Goal: Information Seeking & Learning: Learn about a topic

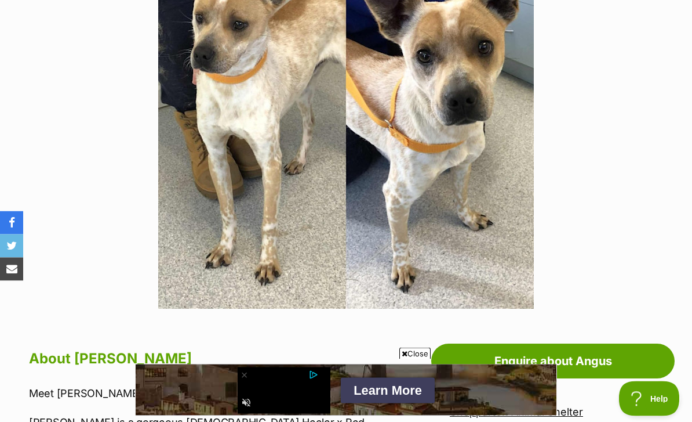
scroll to position [219, 0]
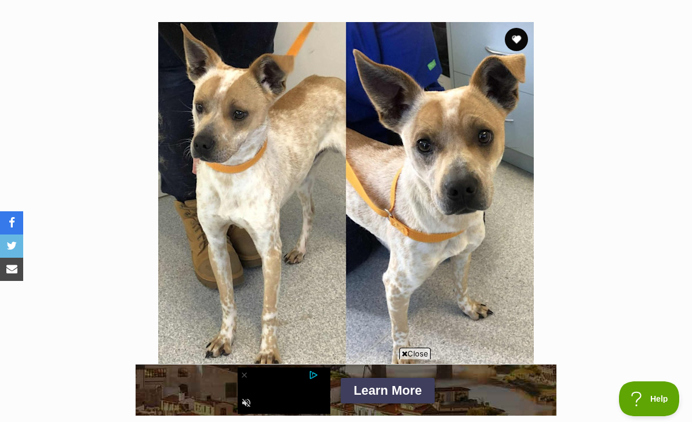
click at [410, 6] on section "Available 1 of 1 images Next Prev 1" at bounding box center [346, 201] width 661 height 393
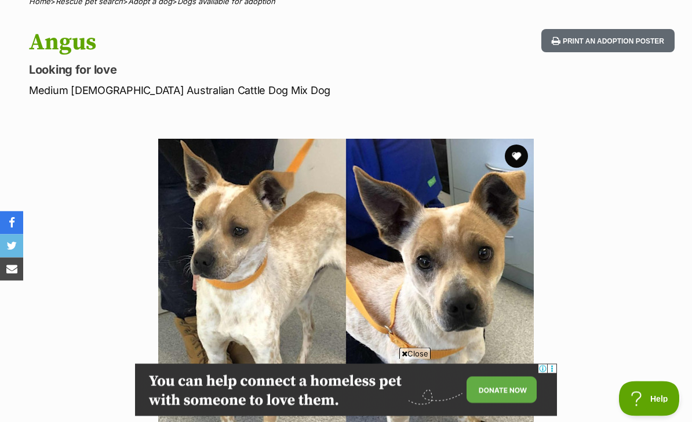
scroll to position [0, 0]
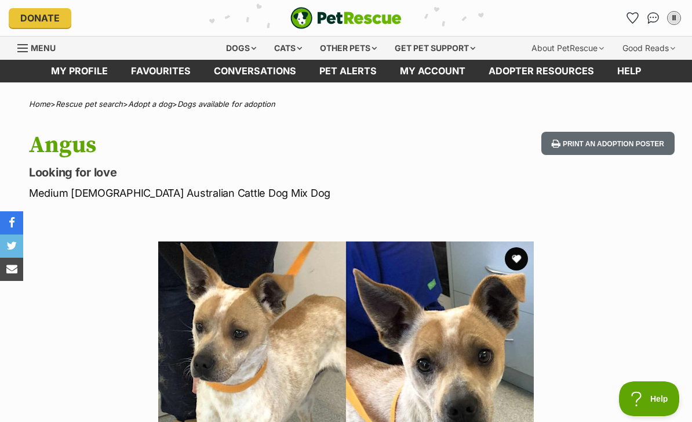
click at [288, 52] on div "Cats" at bounding box center [288, 48] width 44 height 23
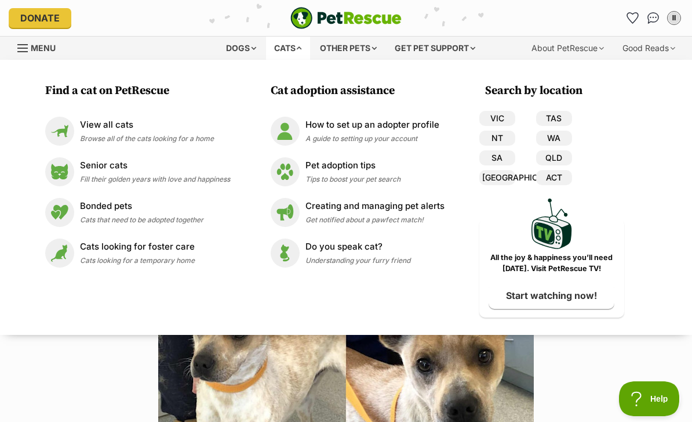
click at [502, 122] on link "VIC" at bounding box center [497, 118] width 36 height 15
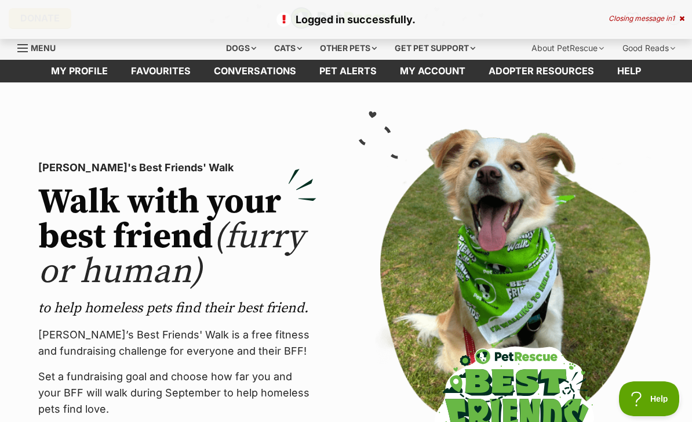
click at [682, 16] on icon at bounding box center [682, 18] width 5 height 7
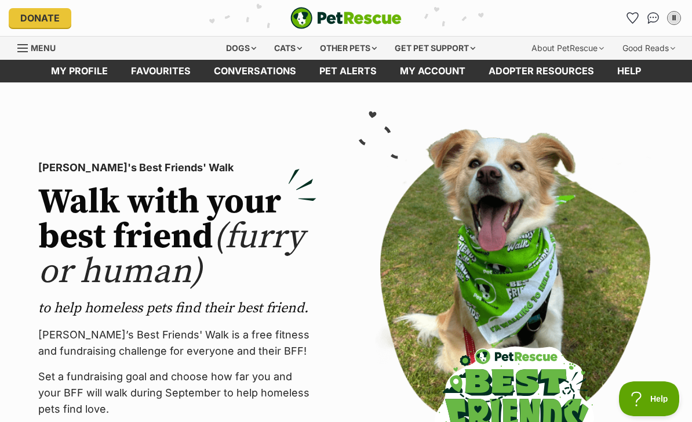
click at [238, 41] on div "Dogs" at bounding box center [241, 48] width 46 height 23
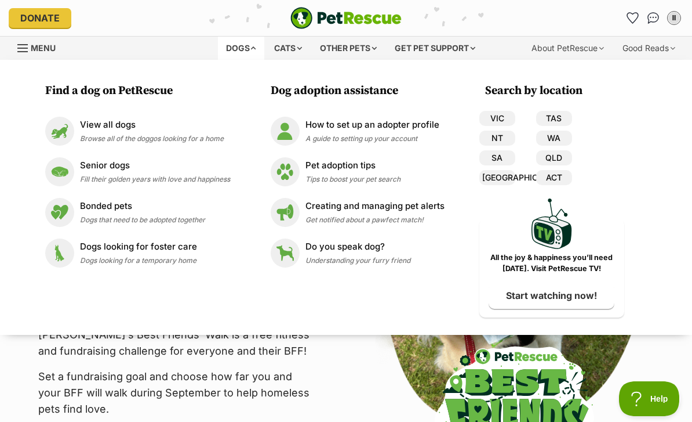
click at [507, 122] on link "VIC" at bounding box center [497, 118] width 36 height 15
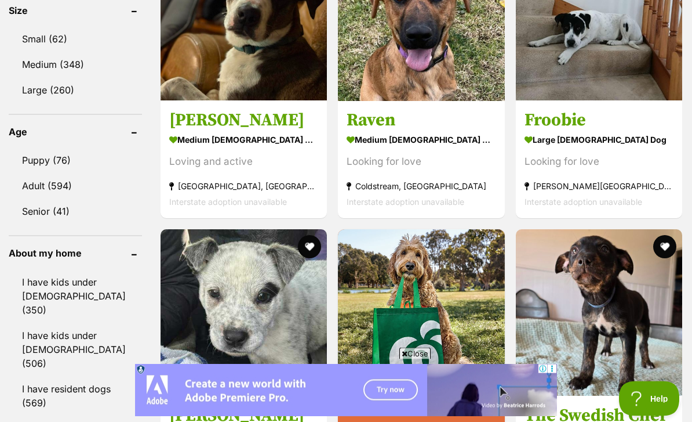
scroll to position [1146, 0]
click at [58, 279] on link "I have kids under 5 years old (350)" at bounding box center [75, 296] width 133 height 52
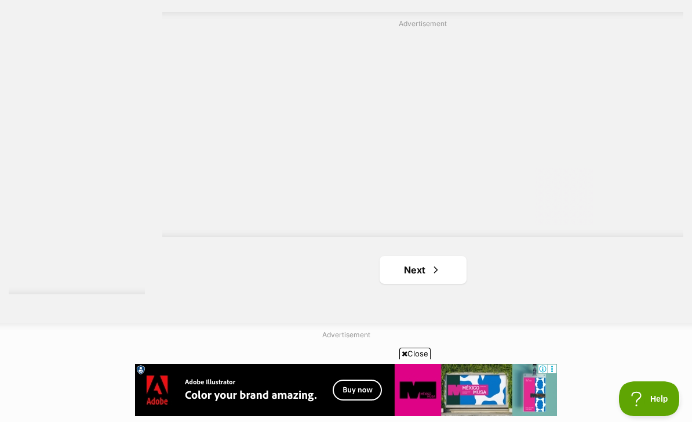
scroll to position [2649, 0]
click at [435, 285] on link "Next" at bounding box center [423, 271] width 87 height 28
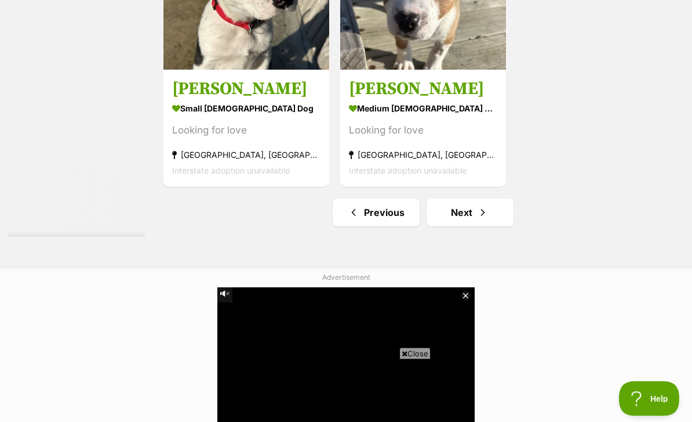
scroll to position [2569, 0]
click at [474, 226] on link "Next" at bounding box center [470, 212] width 87 height 28
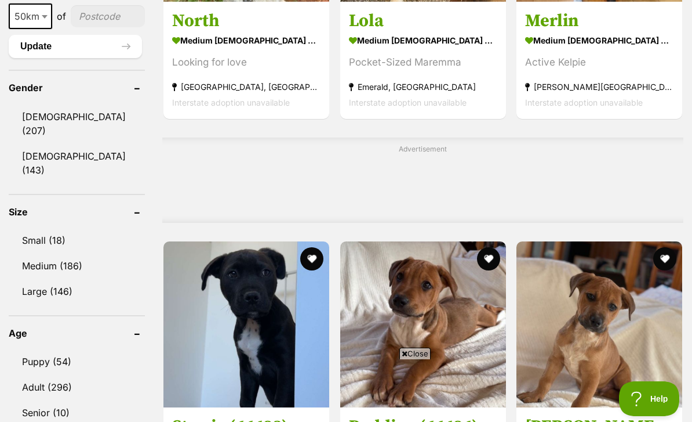
scroll to position [1090, 0]
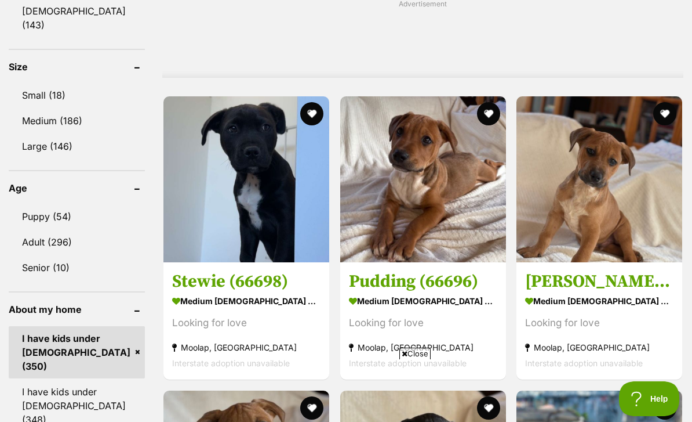
click at [23, 85] on link "Small (18)" at bounding box center [77, 95] width 136 height 24
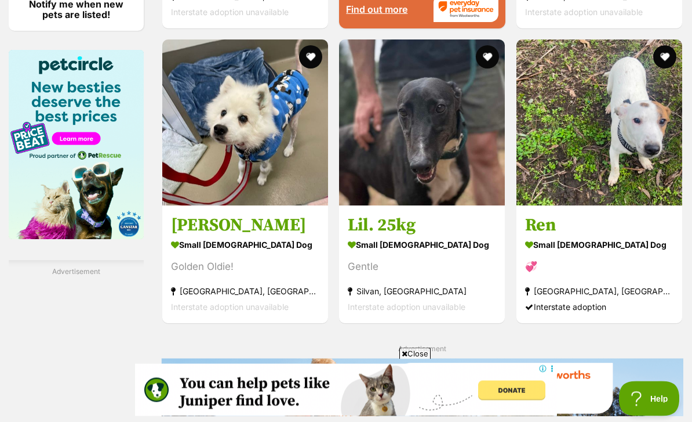
scroll to position [1721, 0]
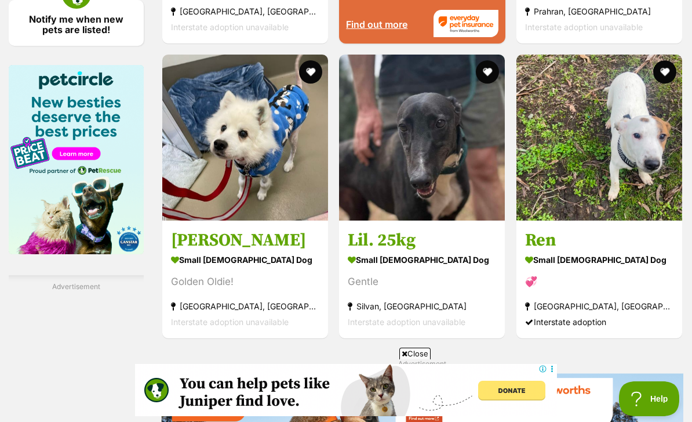
click at [213, 184] on img at bounding box center [245, 138] width 166 height 166
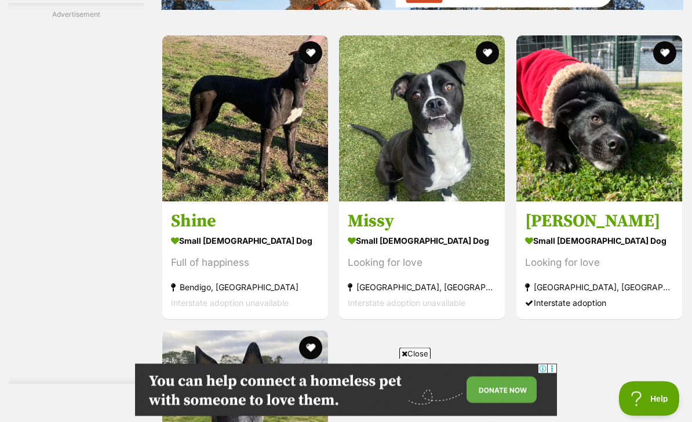
scroll to position [2142, 0]
click at [379, 201] on img at bounding box center [422, 118] width 166 height 166
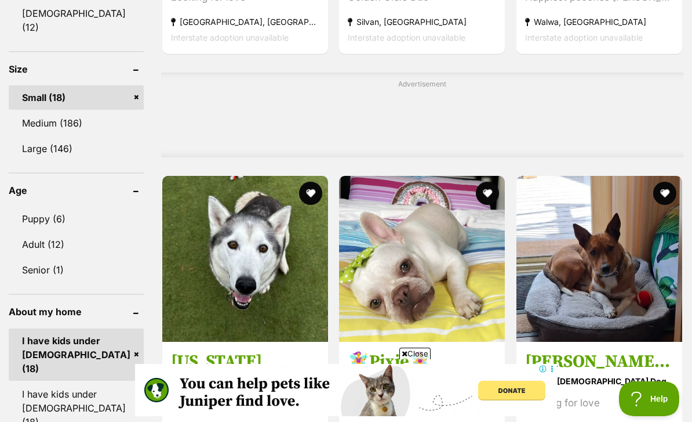
scroll to position [1012, 0]
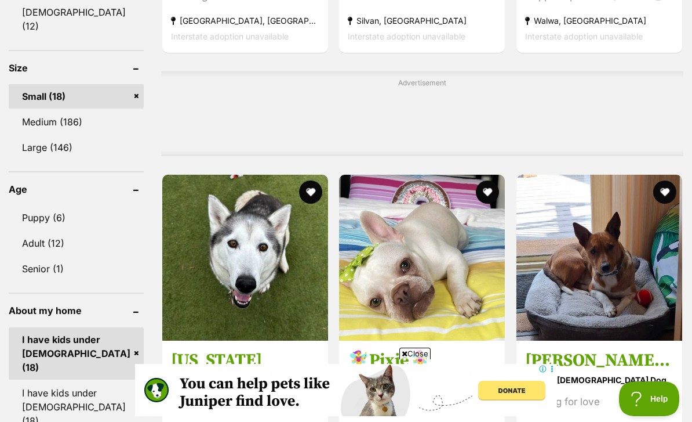
click at [30, 112] on link "Medium (186)" at bounding box center [76, 122] width 135 height 24
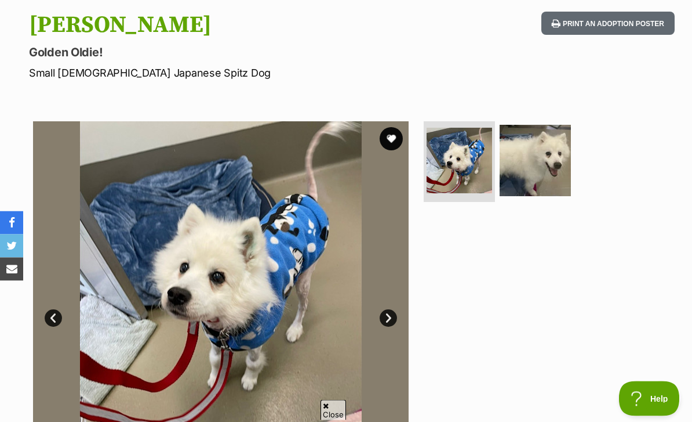
scroll to position [120, 0]
click at [546, 190] on img at bounding box center [535, 160] width 71 height 71
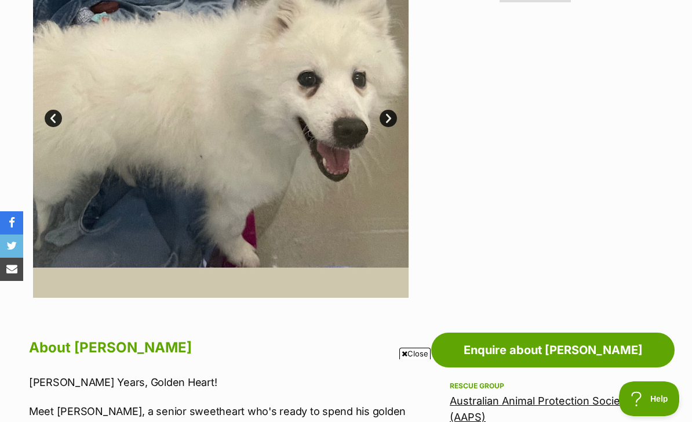
scroll to position [313, 0]
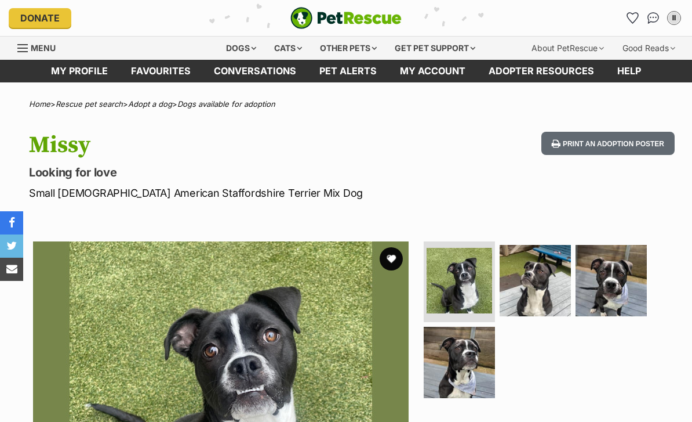
click at [544, 299] on img at bounding box center [535, 280] width 71 height 71
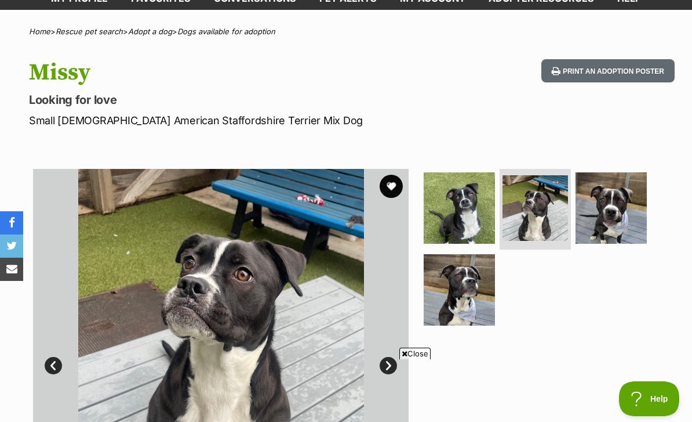
click at [631, 226] on img at bounding box center [611, 207] width 71 height 71
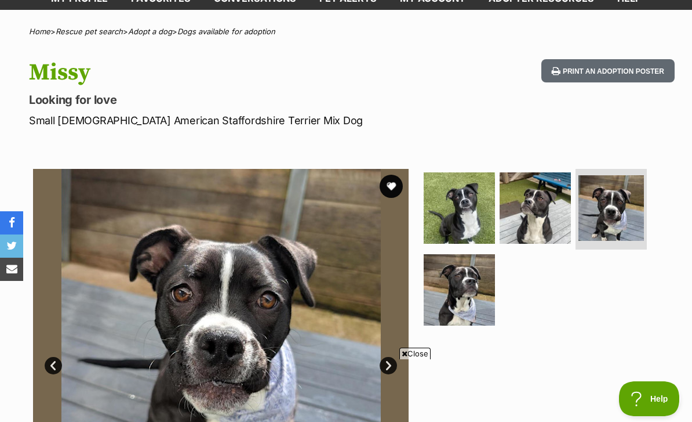
scroll to position [110, 0]
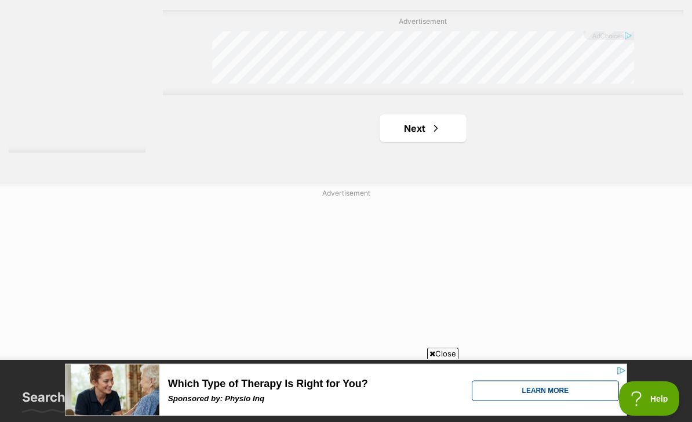
scroll to position [2721, 0]
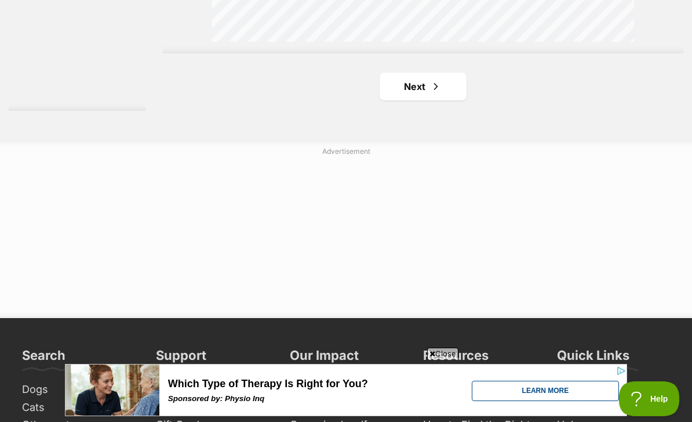
click at [430, 93] on span "Next page" at bounding box center [436, 86] width 12 height 14
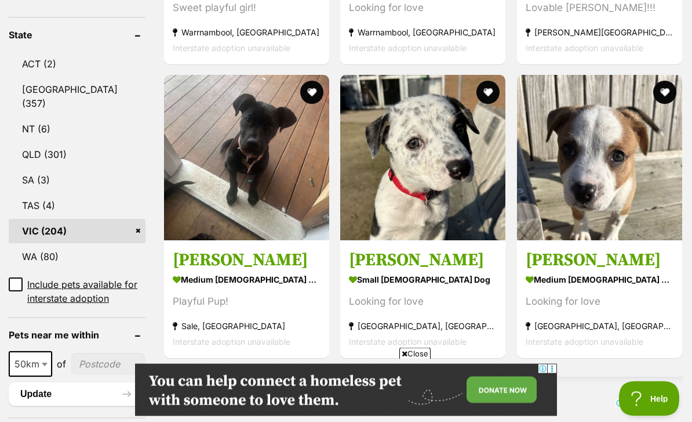
scroll to position [625, 0]
click at [192, 212] on img at bounding box center [246, 157] width 165 height 165
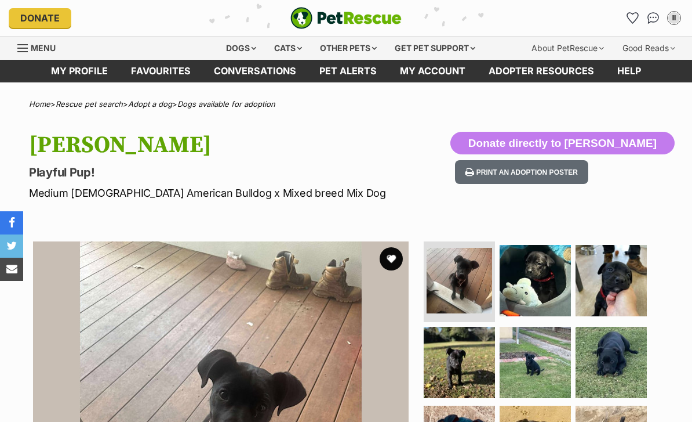
click at [532, 277] on img at bounding box center [535, 280] width 71 height 71
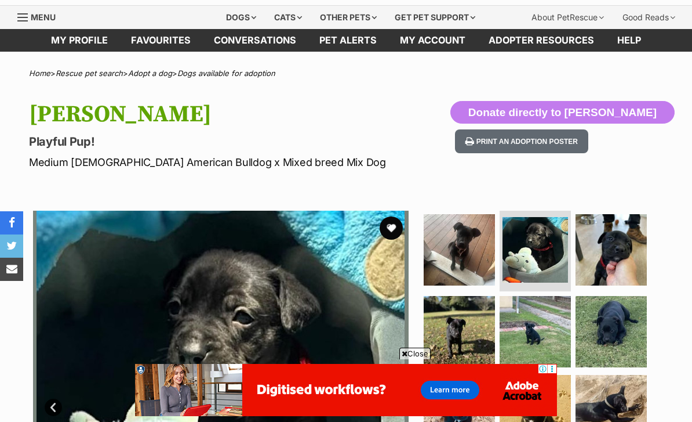
click at [458, 336] on img at bounding box center [459, 331] width 71 height 71
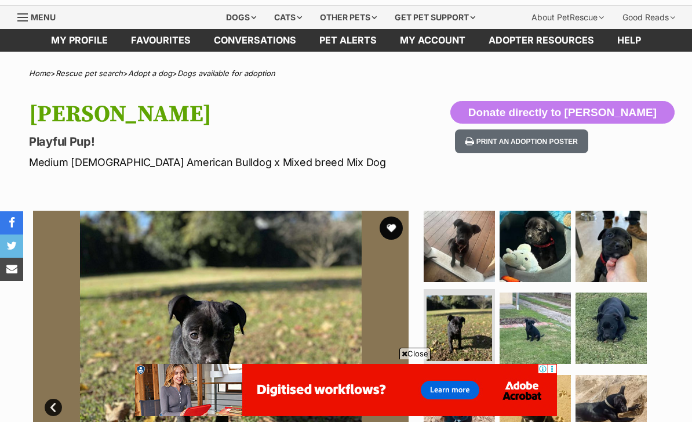
click at [539, 334] on img at bounding box center [535, 327] width 71 height 71
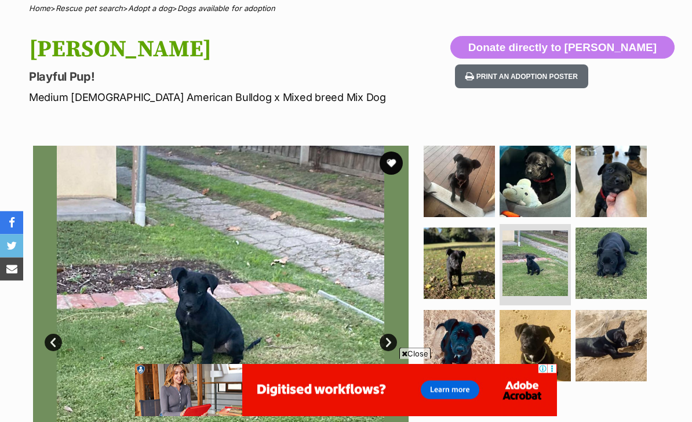
scroll to position [96, 0]
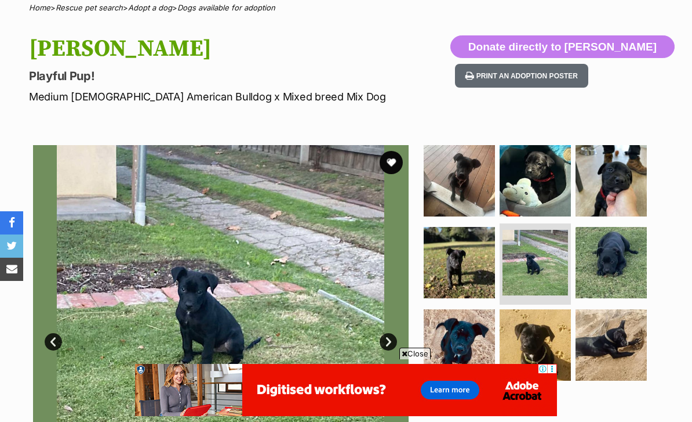
click at [619, 326] on img at bounding box center [611, 344] width 71 height 71
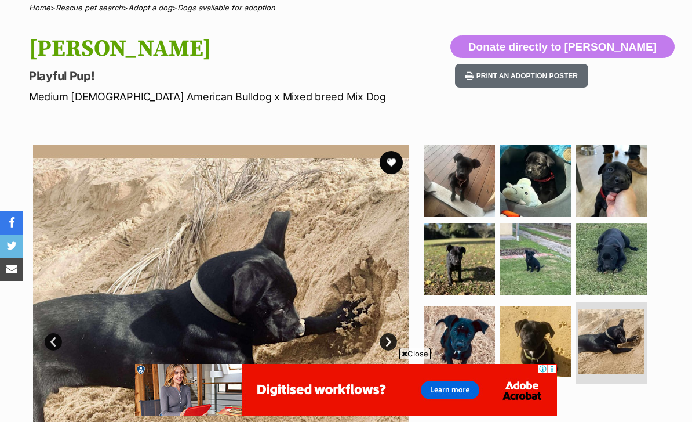
click at [630, 270] on img at bounding box center [611, 258] width 71 height 71
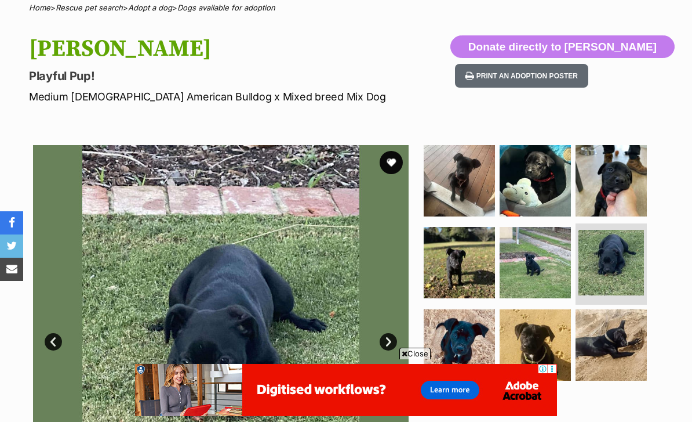
click at [513, 356] on img at bounding box center [535, 344] width 71 height 71
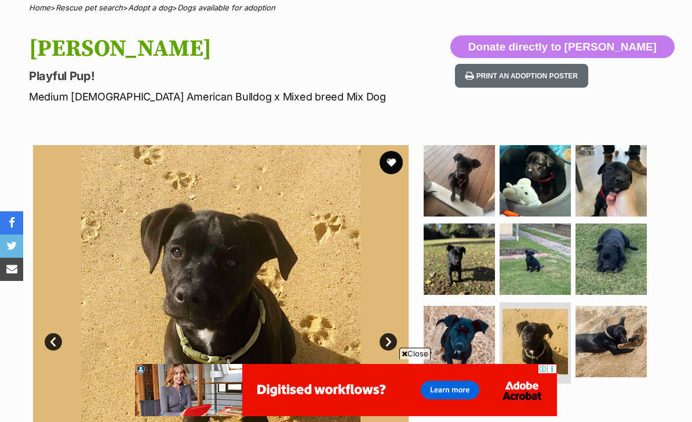
click at [473, 354] on img at bounding box center [459, 341] width 71 height 71
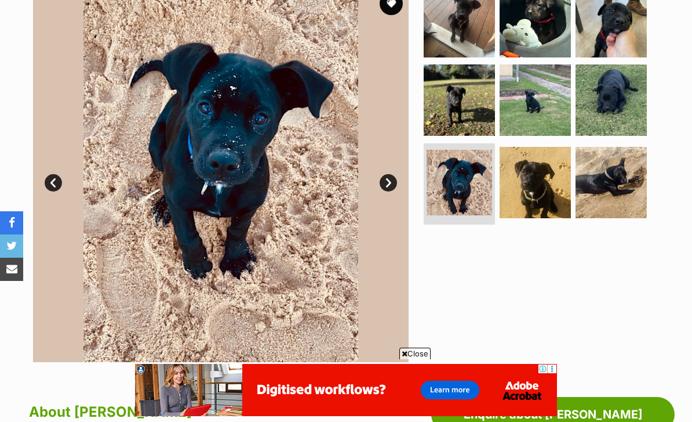
scroll to position [241, 0]
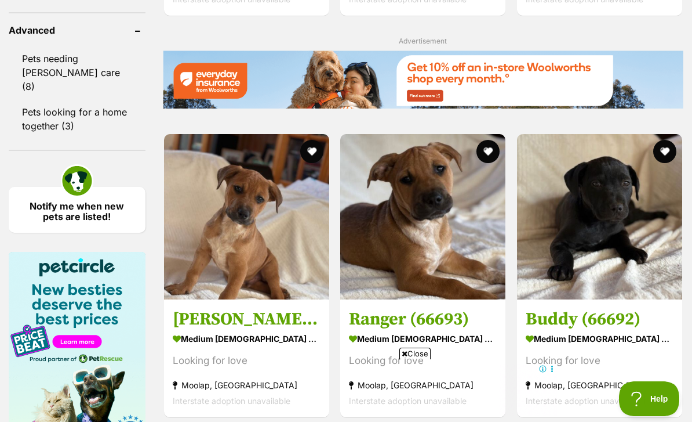
click at [198, 285] on img at bounding box center [246, 216] width 165 height 165
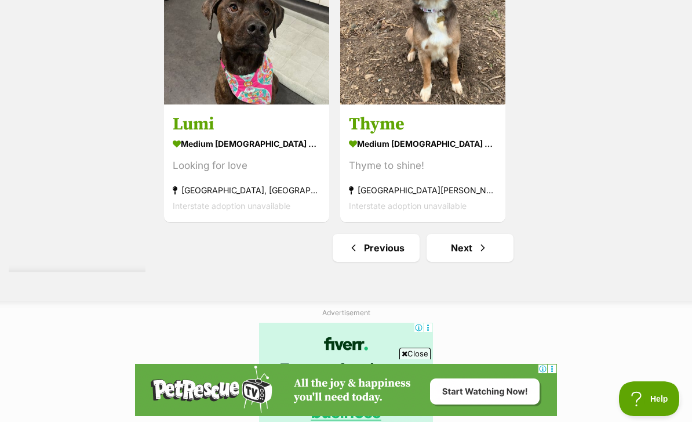
scroll to position [2631, 0]
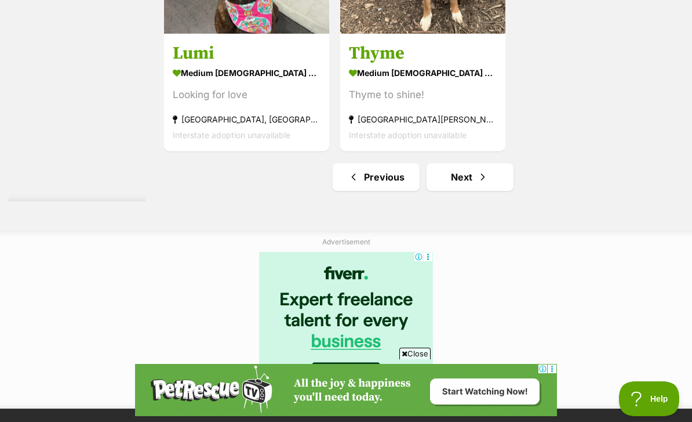
click at [478, 191] on link "Next" at bounding box center [470, 177] width 87 height 28
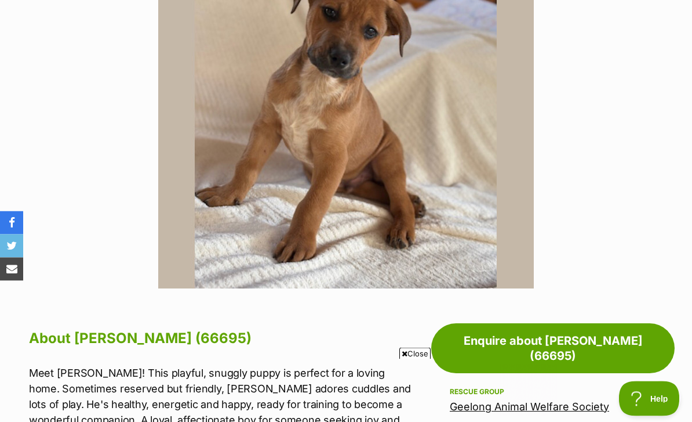
scroll to position [166, 0]
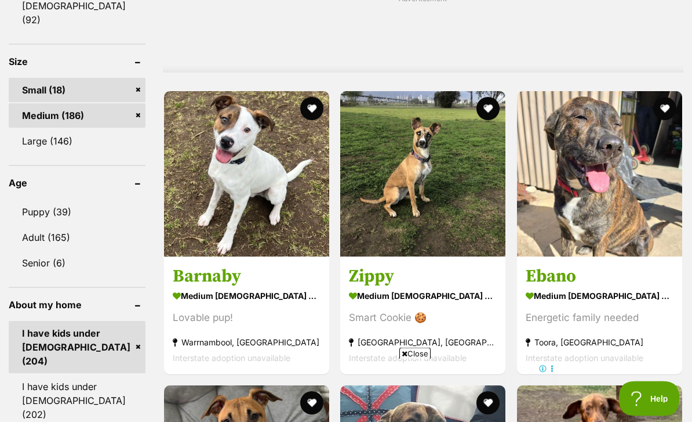
scroll to position [1122, 0]
click at [456, 246] on img at bounding box center [422, 173] width 165 height 165
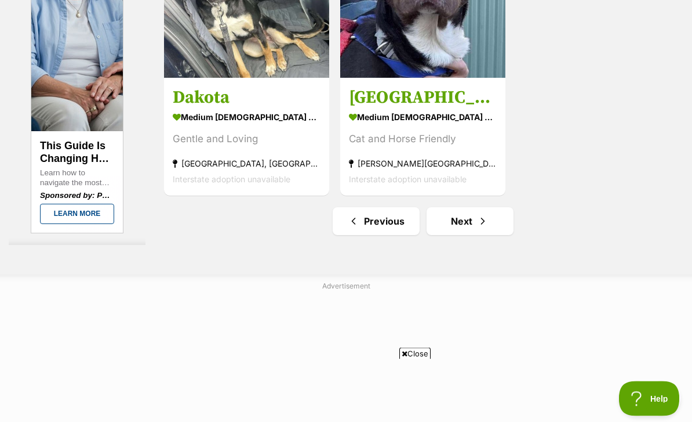
scroll to position [2695, 0]
click at [480, 235] on link "Next" at bounding box center [470, 221] width 87 height 28
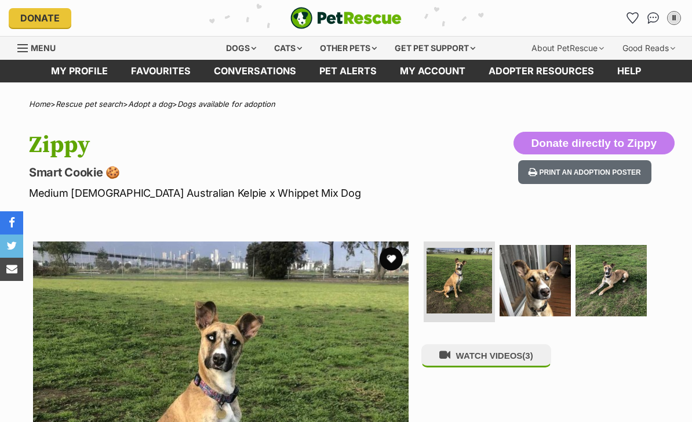
click at [531, 276] on img at bounding box center [535, 280] width 71 height 71
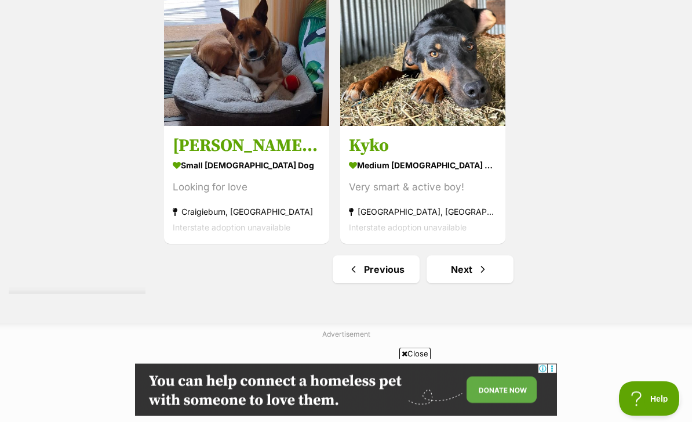
scroll to position [2538, 0]
click at [479, 283] on link "Next" at bounding box center [470, 269] width 87 height 28
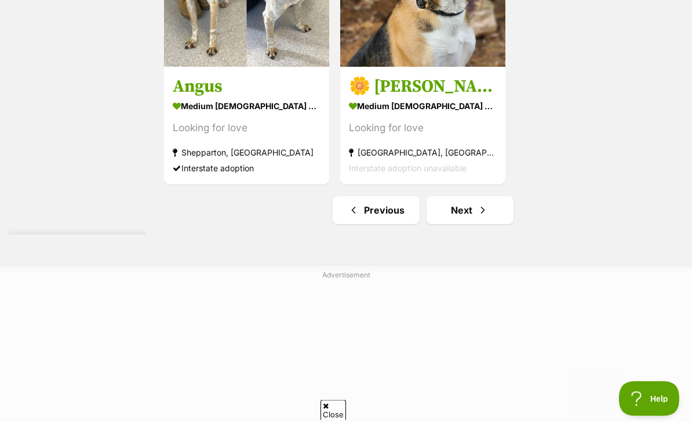
scroll to position [2737, 0]
click at [479, 224] on link "Next" at bounding box center [470, 210] width 87 height 28
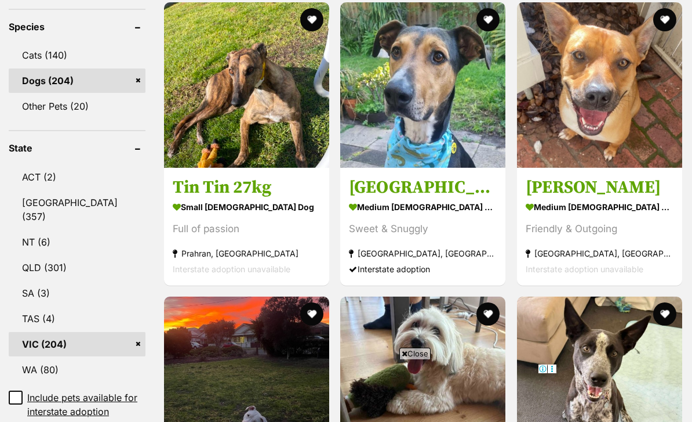
scroll to position [508, 0]
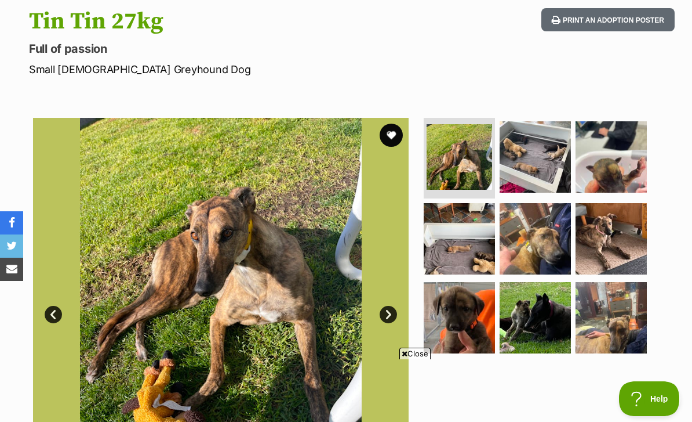
click at [613, 241] on img at bounding box center [611, 238] width 71 height 71
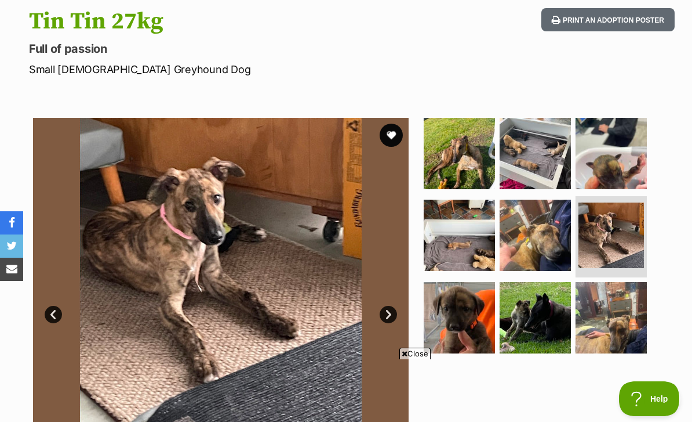
click at [609, 316] on img at bounding box center [611, 317] width 71 height 71
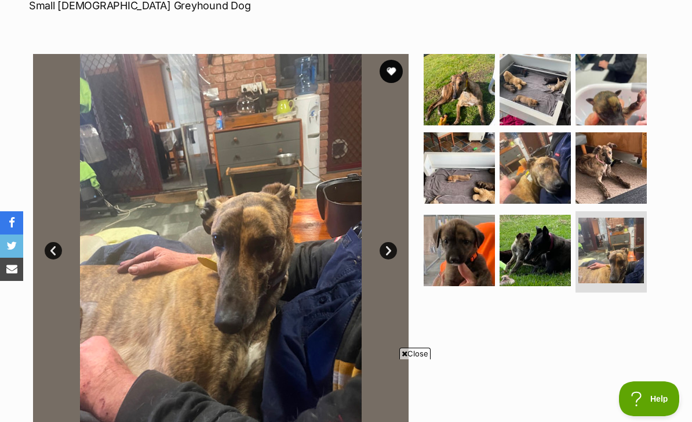
scroll to position [188, 0]
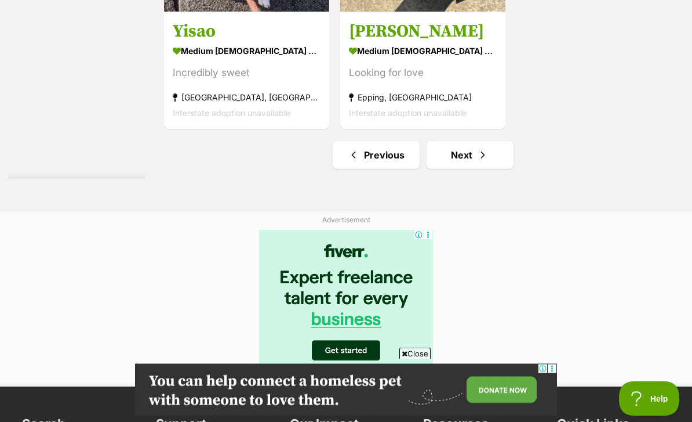
scroll to position [2761, 0]
click at [492, 169] on link "Next" at bounding box center [470, 155] width 87 height 28
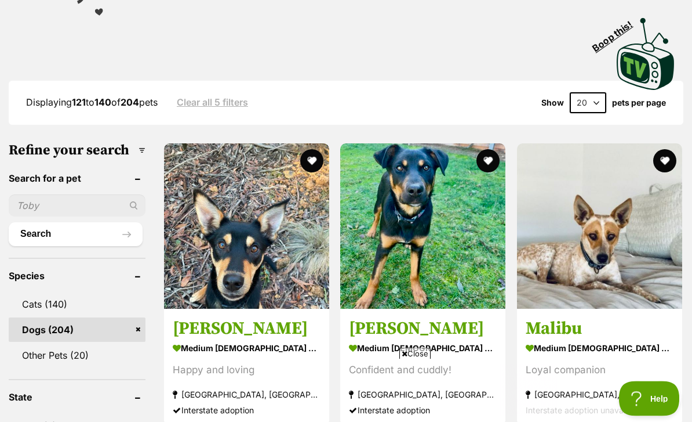
scroll to position [263, 0]
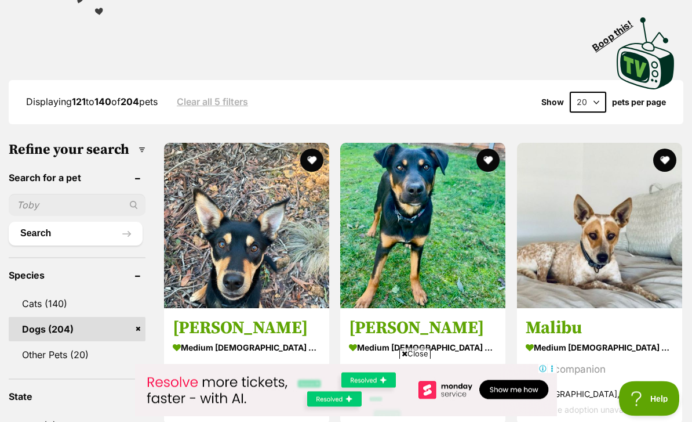
click at [614, 231] on img at bounding box center [599, 225] width 165 height 165
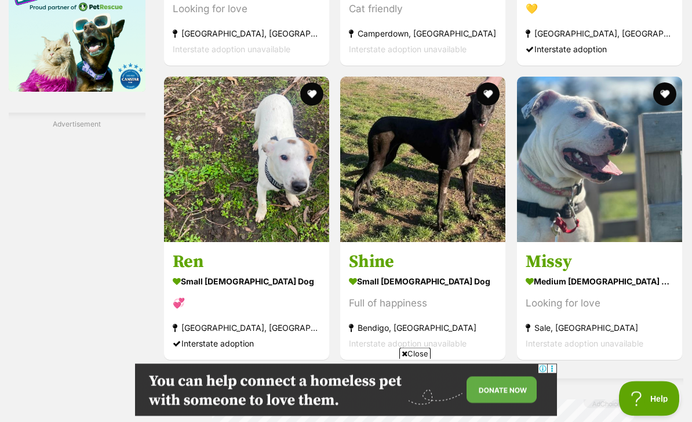
scroll to position [2018, 0]
click at [226, 221] on img at bounding box center [246, 159] width 165 height 165
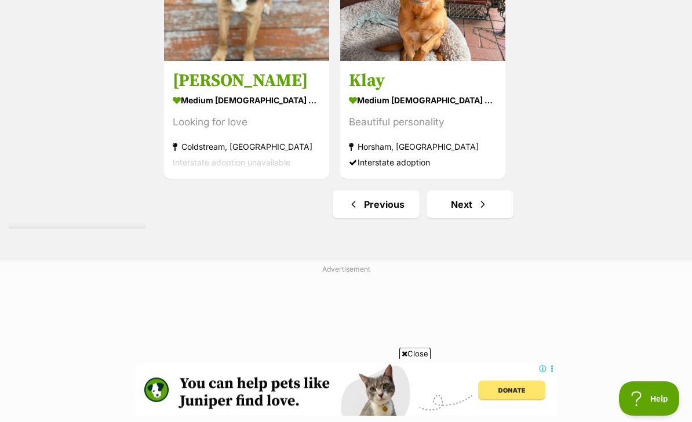
scroll to position [2603, 0]
click at [474, 218] on link "Next" at bounding box center [470, 204] width 87 height 28
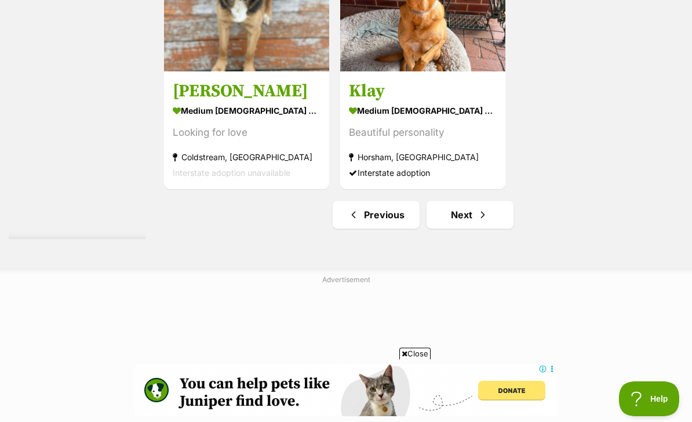
click at [457, 180] on section "medium [DEMOGRAPHIC_DATA] Dog Beautiful personality [GEOGRAPHIC_DATA], [GEOGRAP…" at bounding box center [423, 141] width 148 height 78
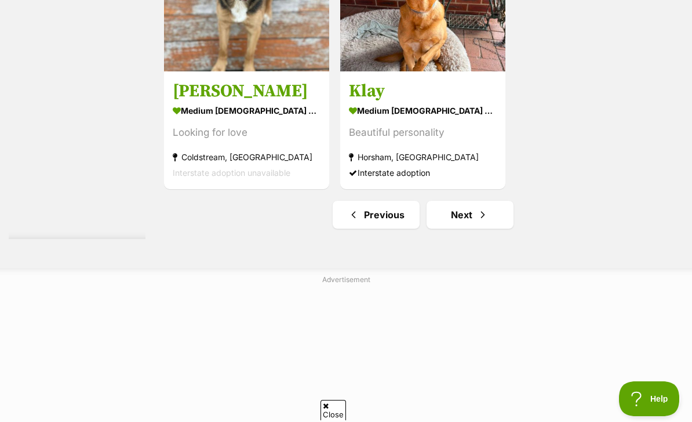
click at [474, 228] on link "Next" at bounding box center [470, 215] width 87 height 28
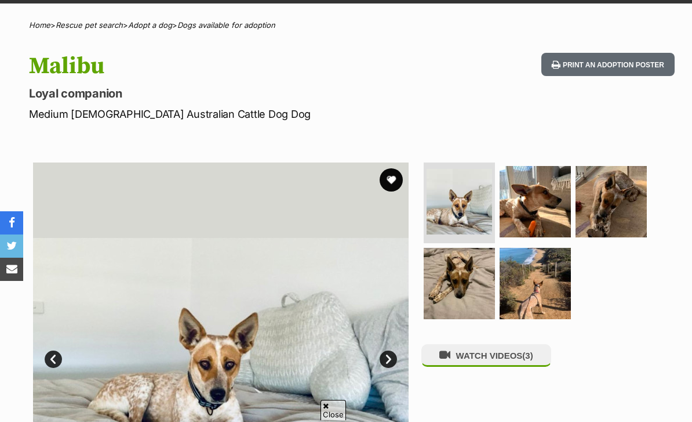
click at [554, 220] on img at bounding box center [535, 201] width 71 height 71
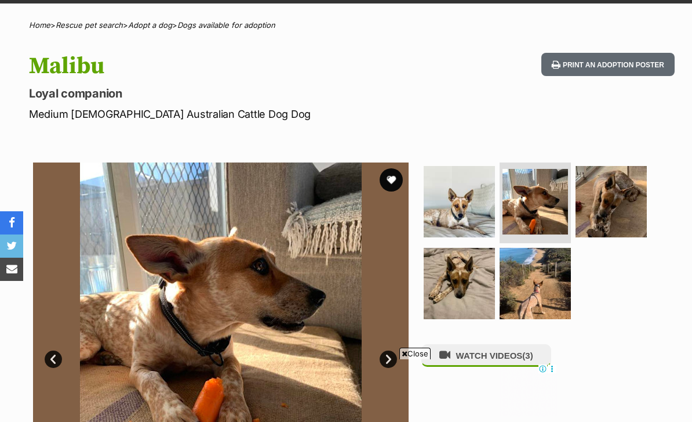
click at [629, 204] on img at bounding box center [611, 201] width 71 height 71
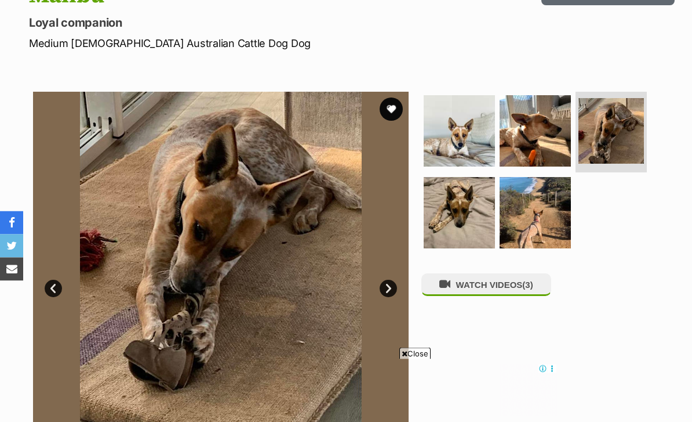
scroll to position [178, 0]
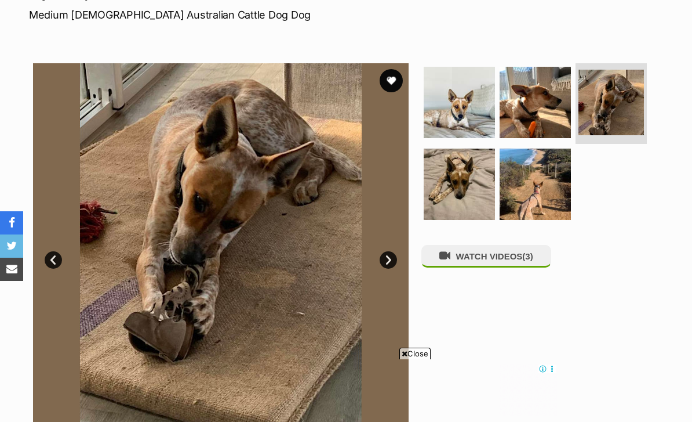
click at [479, 196] on img at bounding box center [459, 183] width 71 height 71
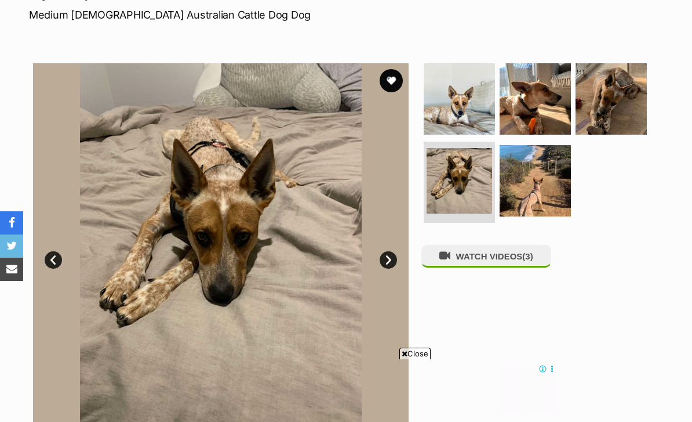
click at [547, 186] on img at bounding box center [535, 180] width 71 height 71
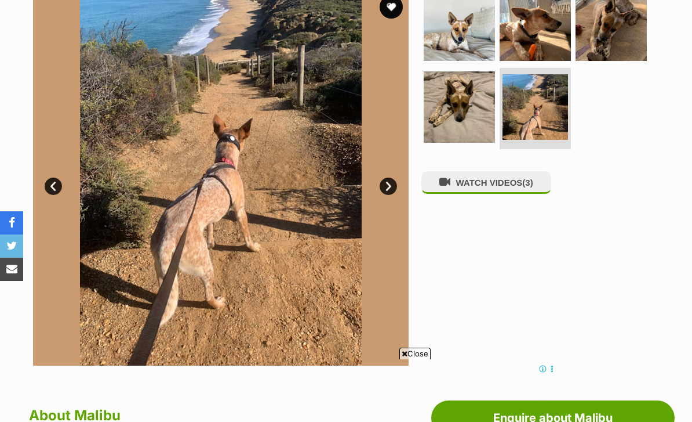
scroll to position [252, 0]
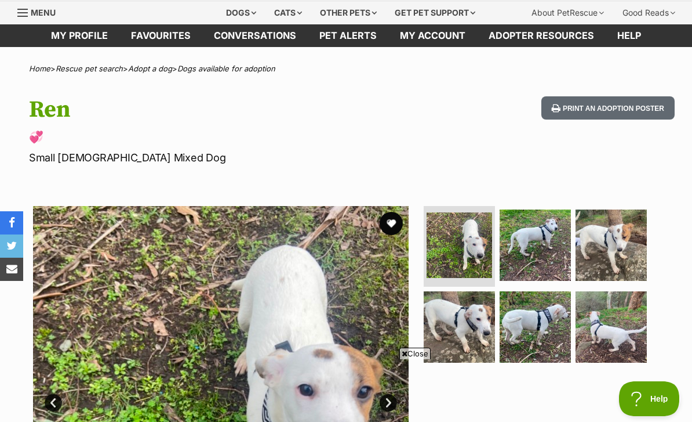
click at [491, 244] on img at bounding box center [460, 245] width 66 height 66
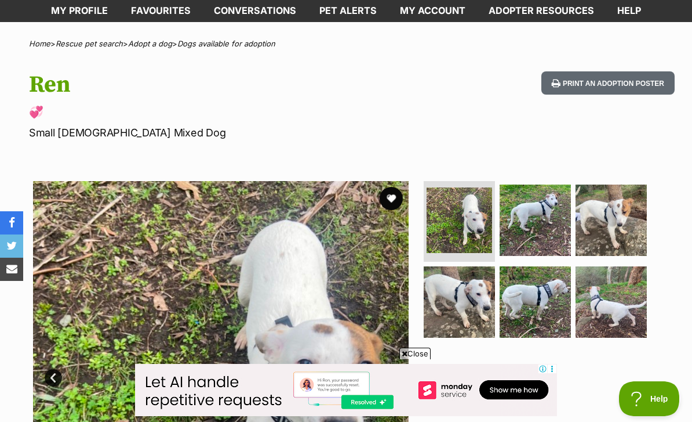
click at [544, 230] on img at bounding box center [535, 219] width 71 height 71
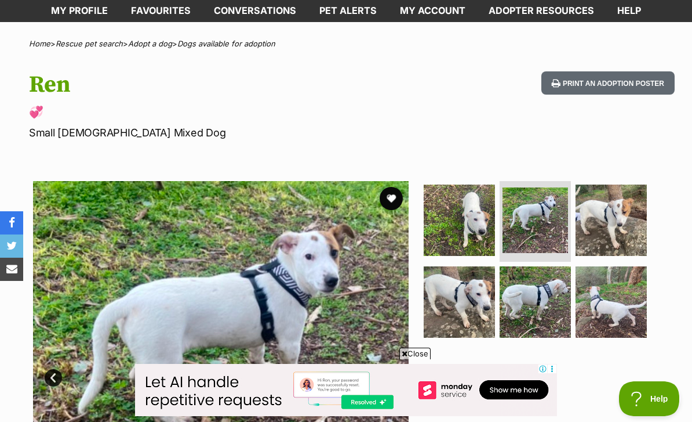
click at [629, 224] on img at bounding box center [611, 219] width 71 height 71
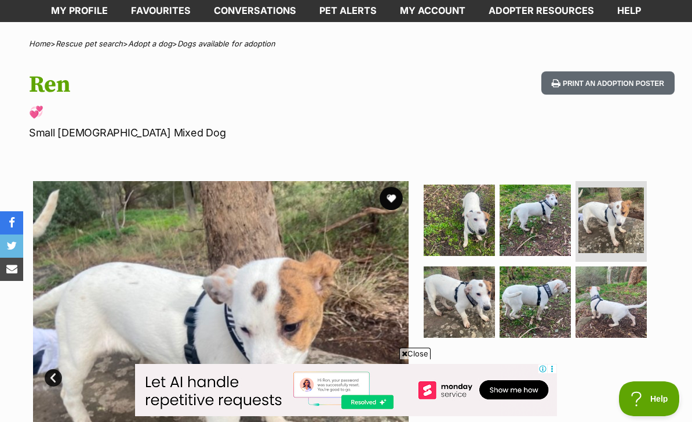
click at [468, 299] on img at bounding box center [459, 301] width 71 height 71
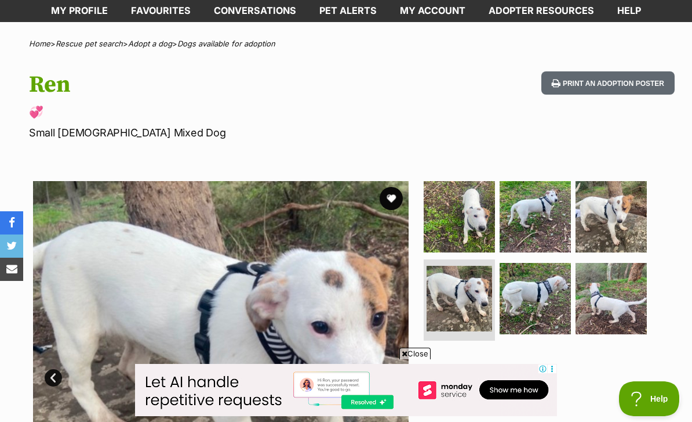
click at [544, 293] on img at bounding box center [535, 298] width 71 height 71
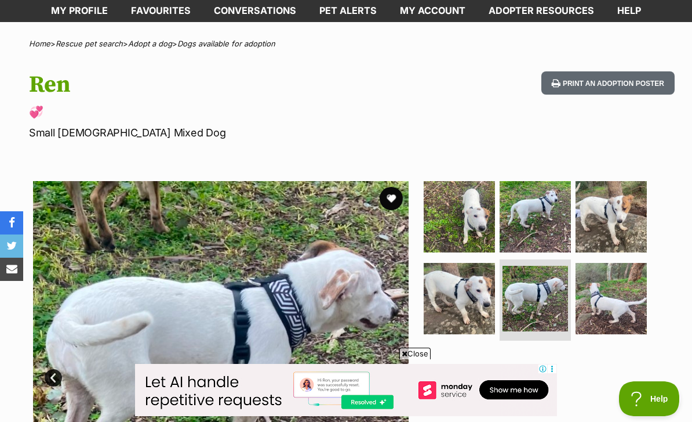
scroll to position [97, 0]
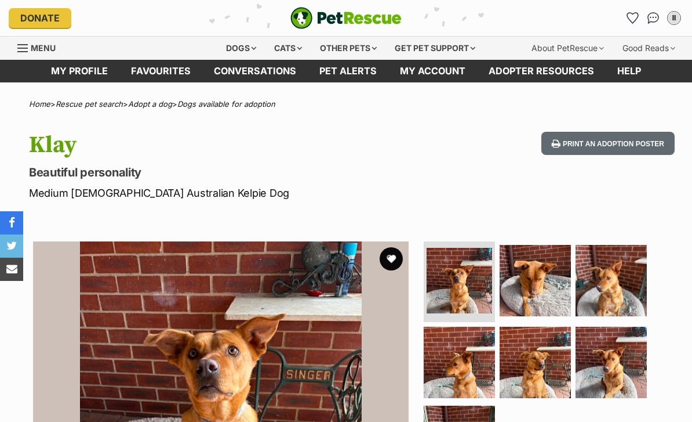
click at [535, 274] on img at bounding box center [535, 280] width 71 height 71
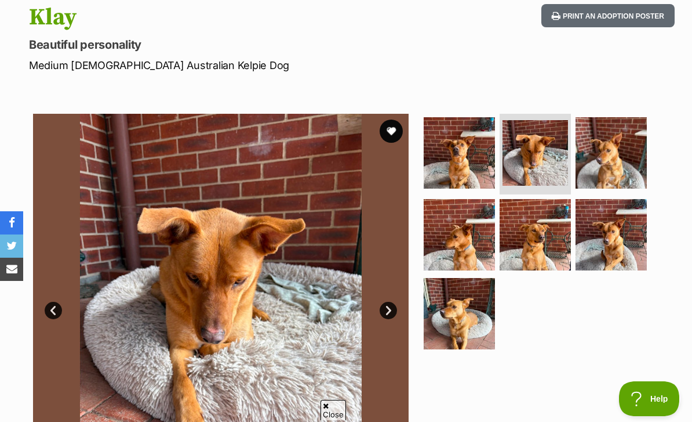
click at [636, 159] on img at bounding box center [611, 152] width 71 height 71
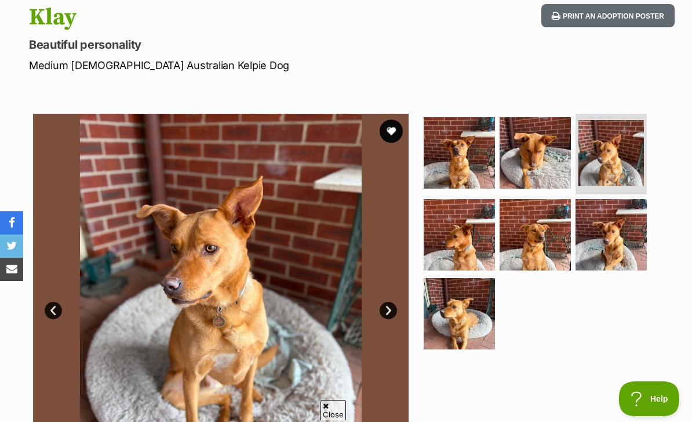
click at [627, 254] on img at bounding box center [611, 234] width 71 height 71
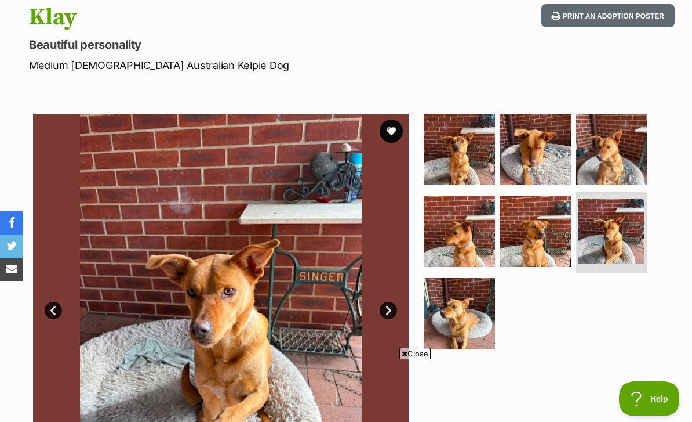
click at [546, 245] on img at bounding box center [535, 230] width 71 height 71
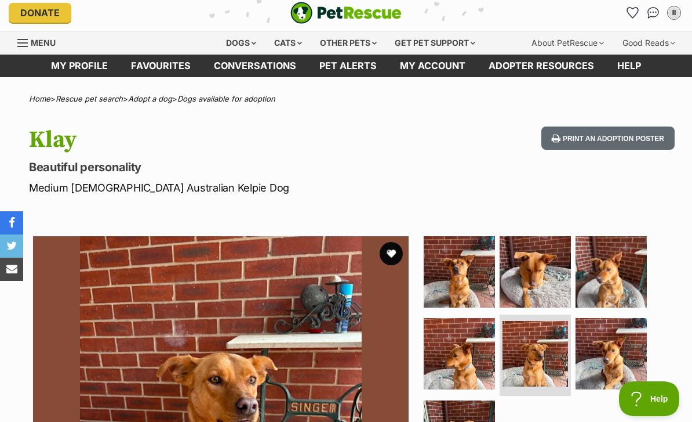
scroll to position [1, 0]
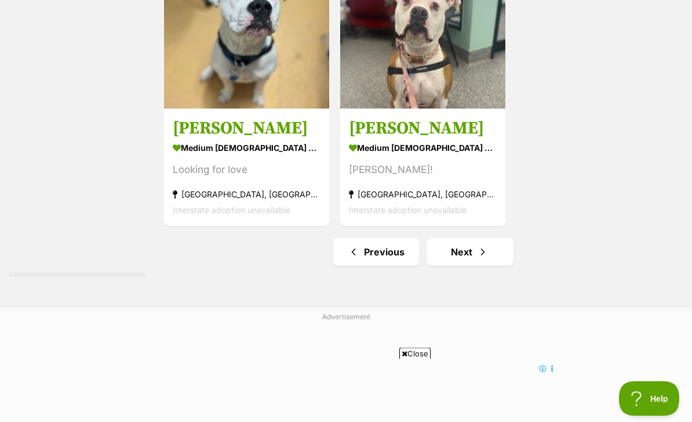
scroll to position [2556, 0]
click at [482, 266] on link "Next" at bounding box center [470, 252] width 87 height 28
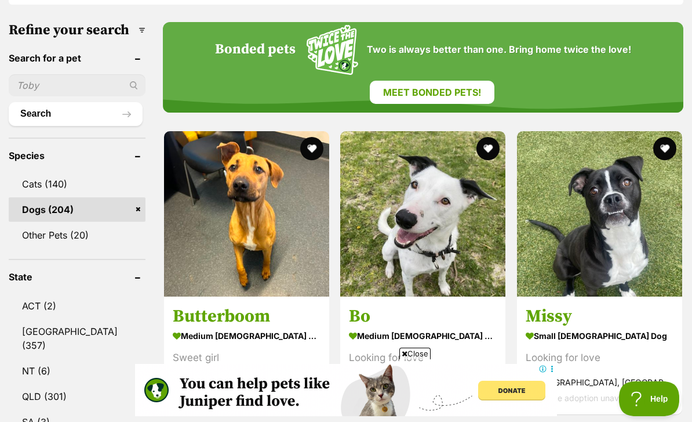
click at [197, 188] on img at bounding box center [246, 213] width 165 height 165
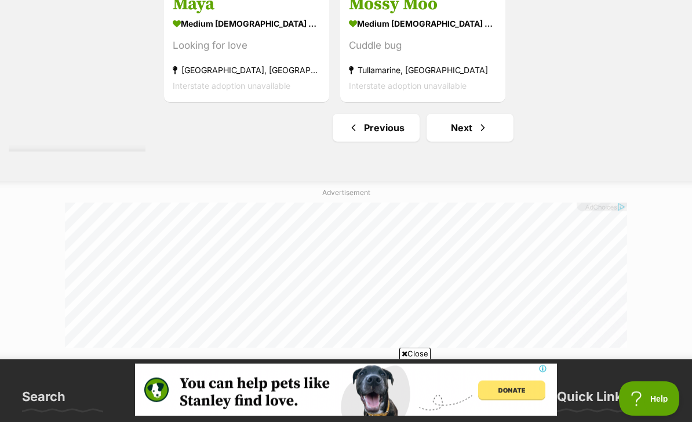
scroll to position [2788, 0]
click at [477, 135] on span "Next page" at bounding box center [483, 128] width 12 height 14
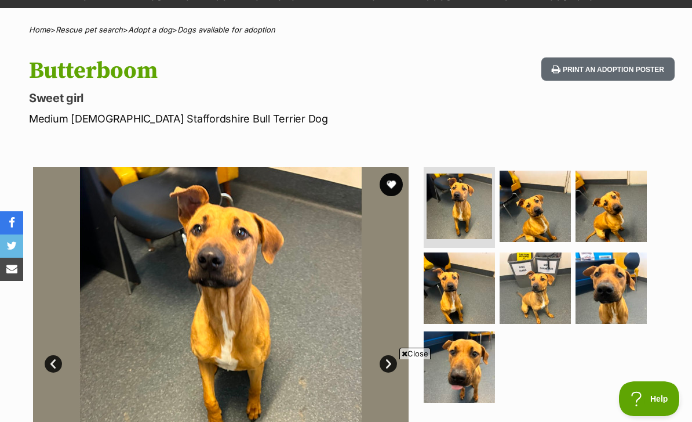
scroll to position [111, 0]
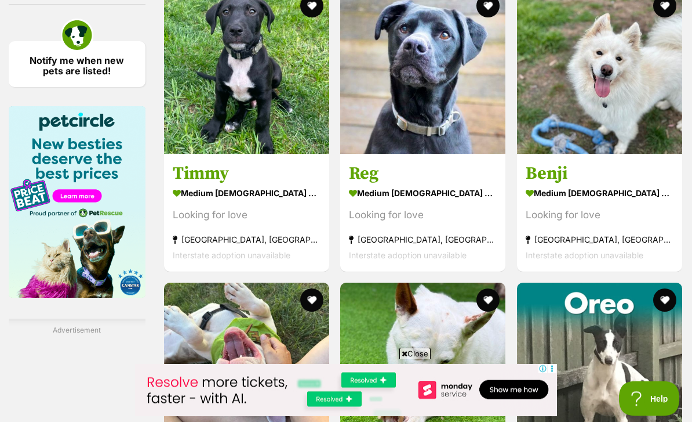
scroll to position [1812, 0]
click at [572, 53] on img at bounding box center [599, 70] width 165 height 165
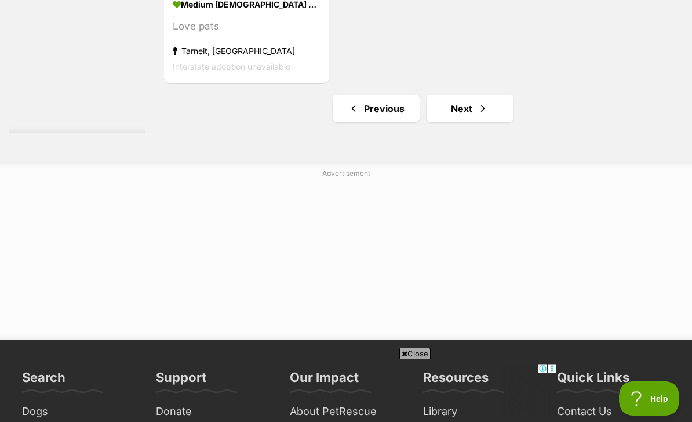
scroll to position [2699, 0]
click at [478, 122] on link "Next" at bounding box center [470, 109] width 87 height 28
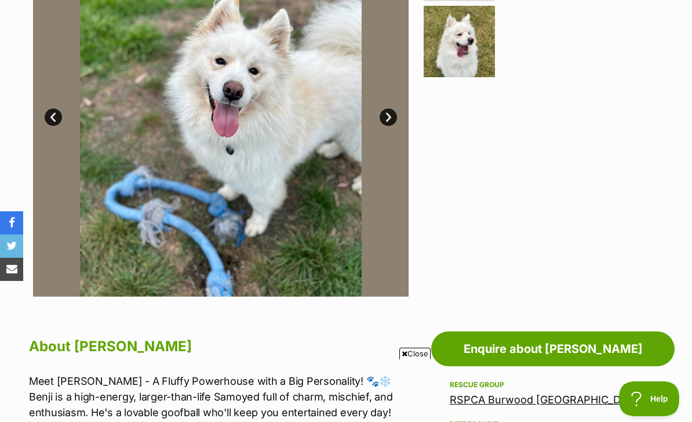
scroll to position [279, 0]
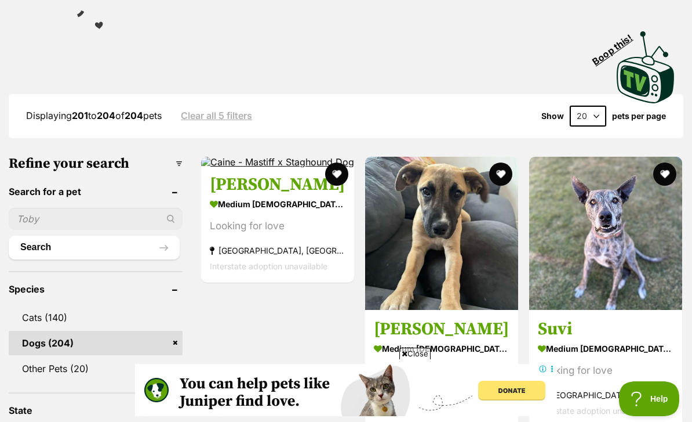
scroll to position [249, 0]
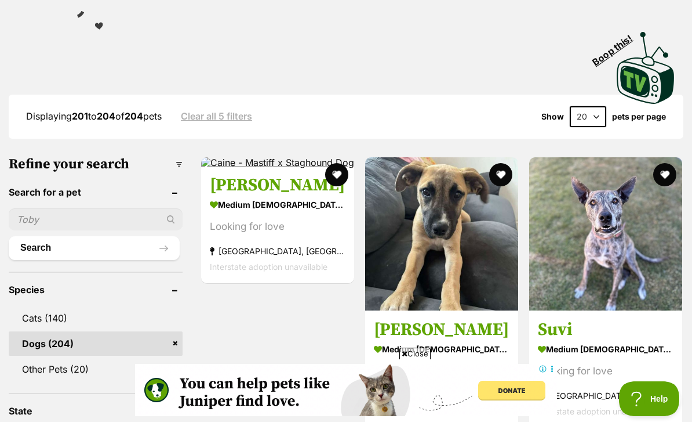
click at [474, 250] on img at bounding box center [441, 233] width 153 height 153
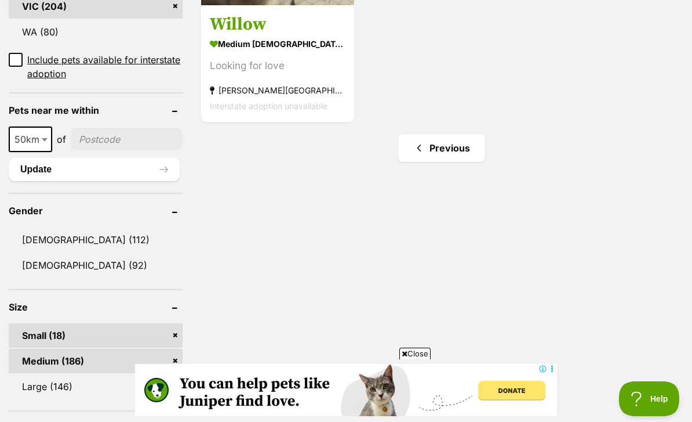
scroll to position [837, 0]
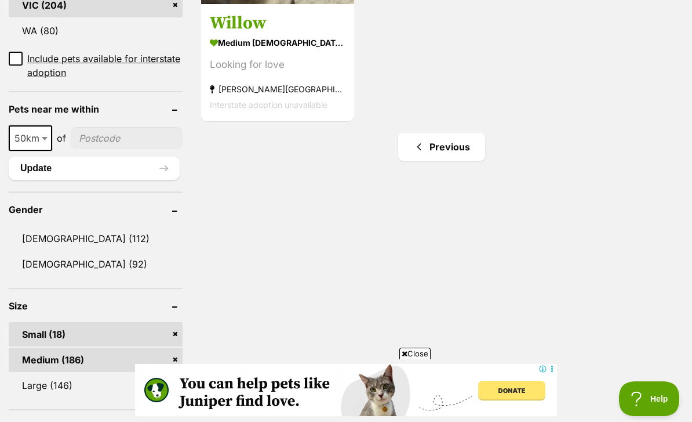
click at [448, 133] on link "Previous" at bounding box center [441, 147] width 87 height 28
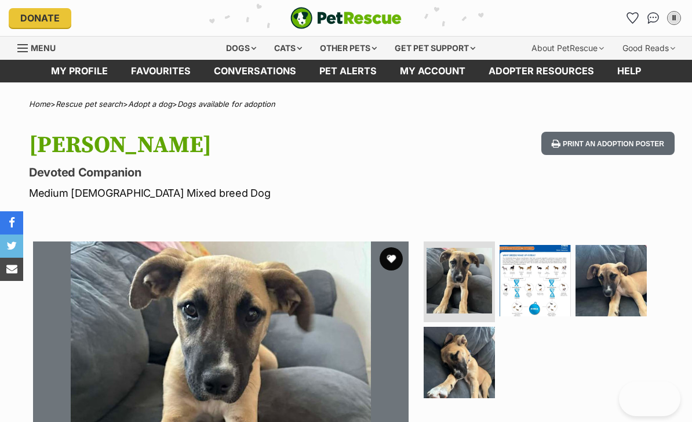
click at [634, 281] on img at bounding box center [611, 280] width 71 height 71
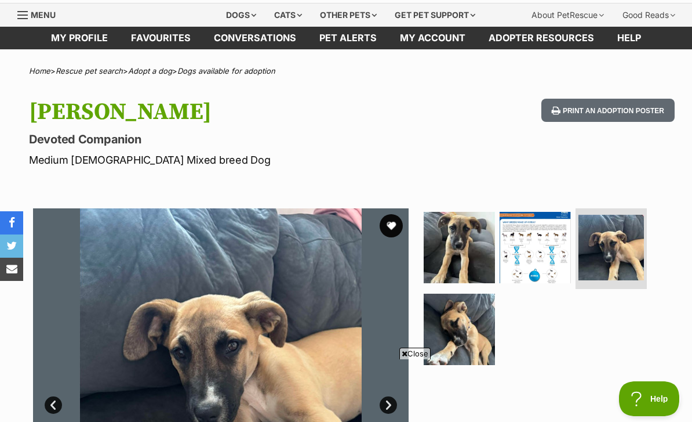
scroll to position [34, 0]
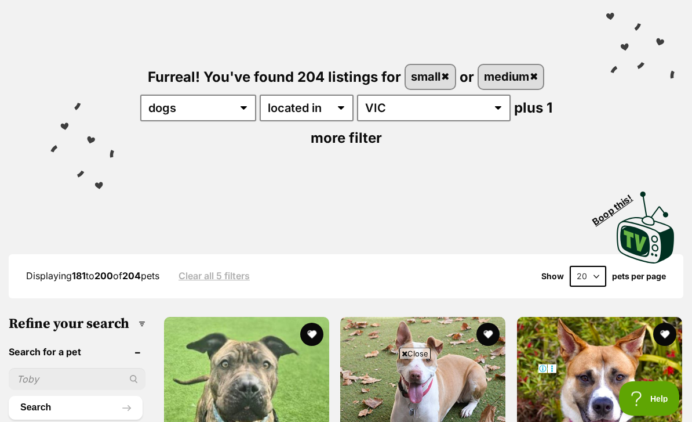
click at [588, 266] on select "20 40 60" at bounding box center [588, 276] width 37 height 21
select select "60"
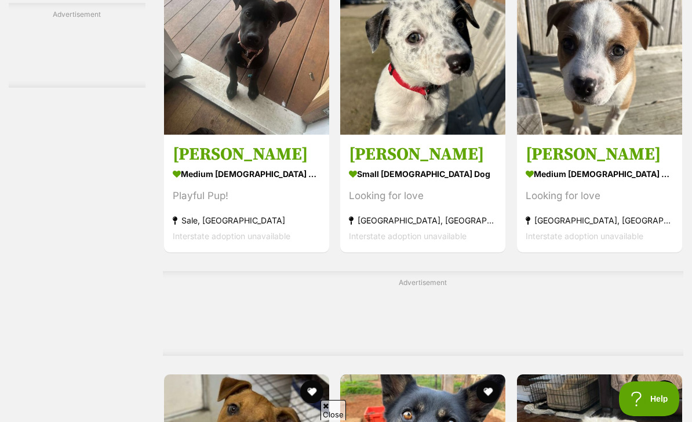
click at [182, 135] on img at bounding box center [246, 51] width 165 height 165
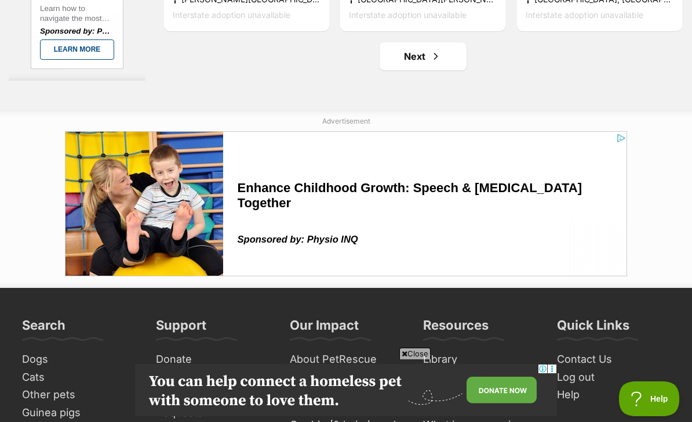
click at [430, 70] on link "Next" at bounding box center [423, 56] width 87 height 28
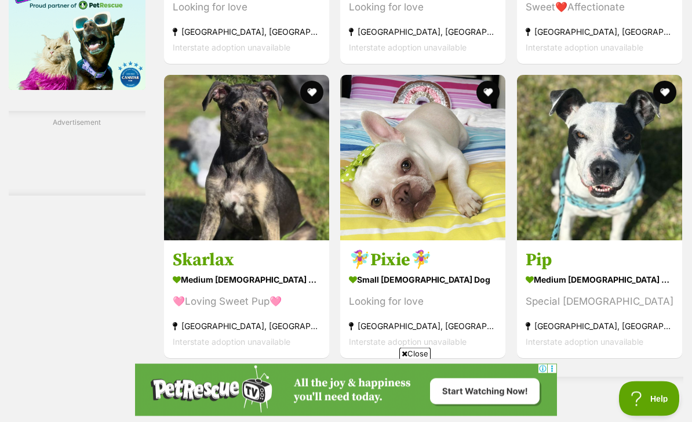
scroll to position [2019, 0]
click at [369, 240] on img at bounding box center [422, 157] width 165 height 165
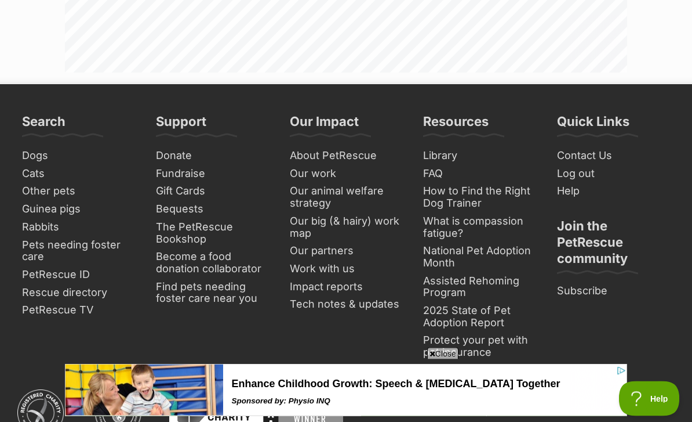
scroll to position [7442, 0]
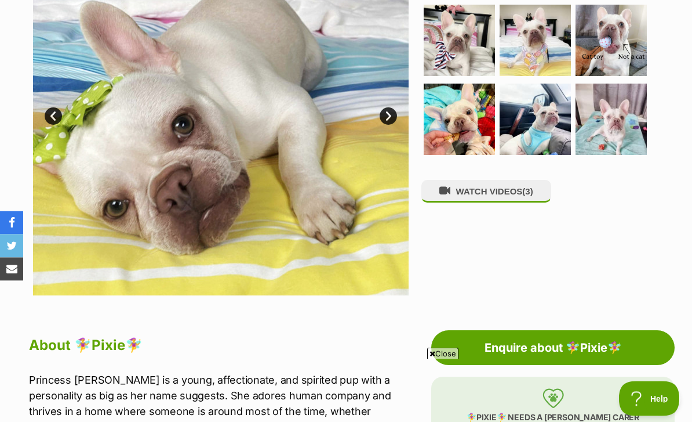
scroll to position [300, 0]
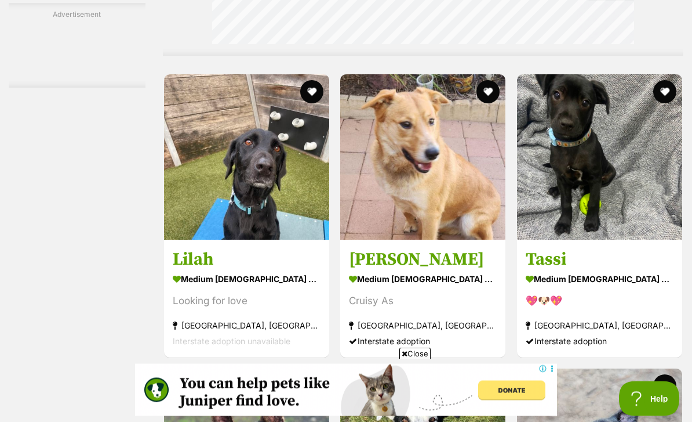
scroll to position [4065, 0]
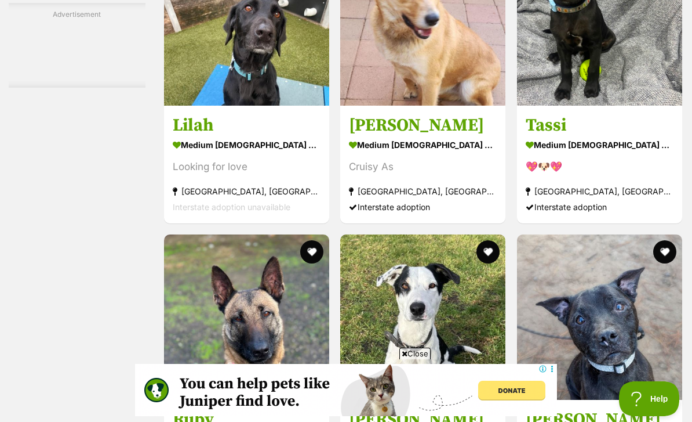
click at [176, 106] on img at bounding box center [246, 22] width 165 height 165
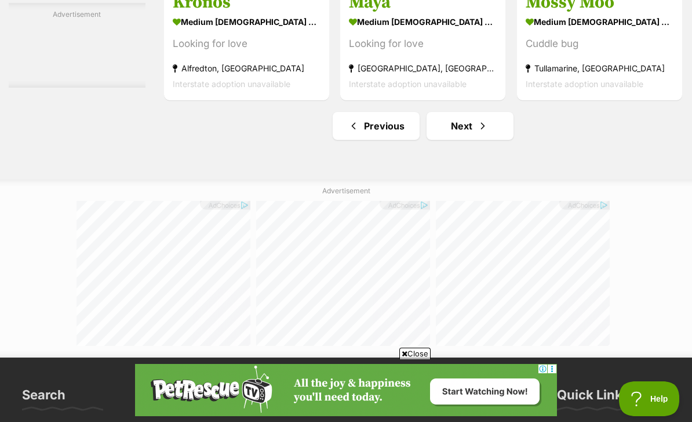
scroll to position [7322, 0]
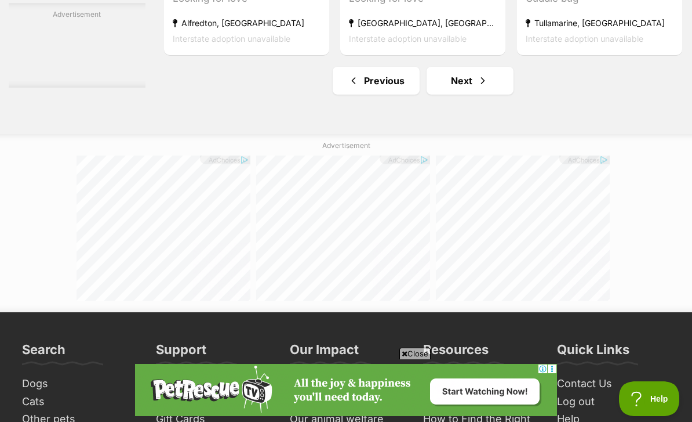
click at [435, 95] on link "Next" at bounding box center [470, 81] width 87 height 28
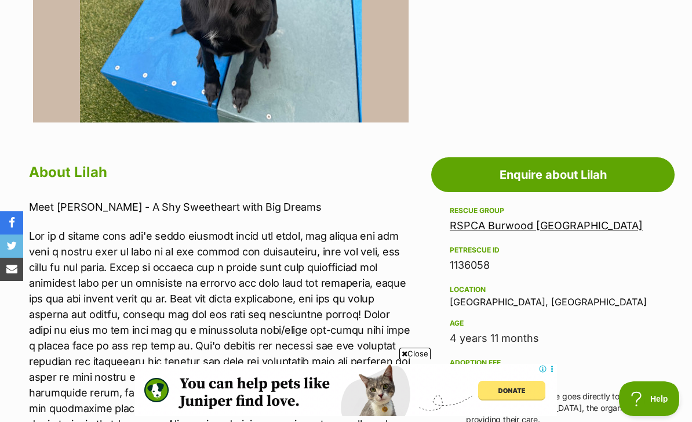
scroll to position [448, 0]
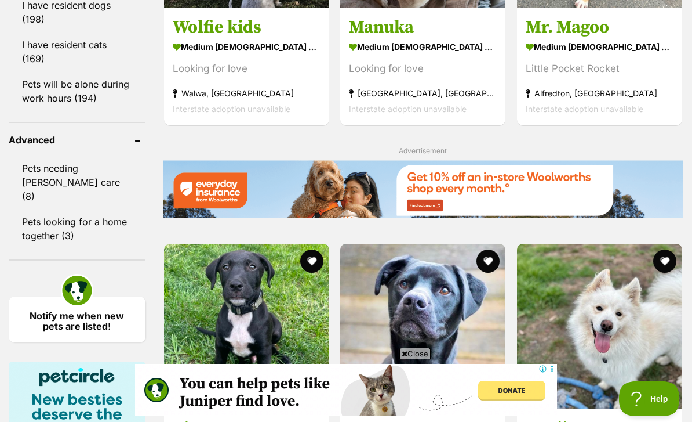
scroll to position [1523, 0]
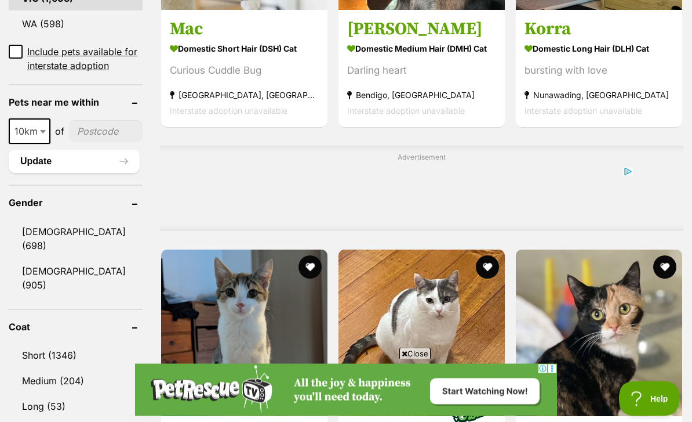
scroll to position [830, 0]
click at [35, 347] on link "Short (1346)" at bounding box center [76, 355] width 134 height 24
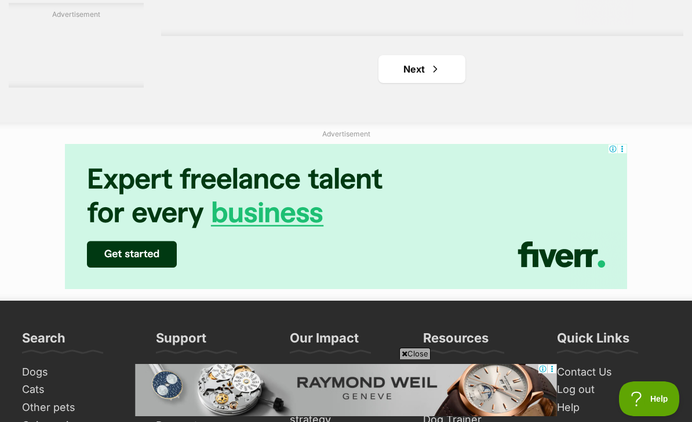
scroll to position [2693, 0]
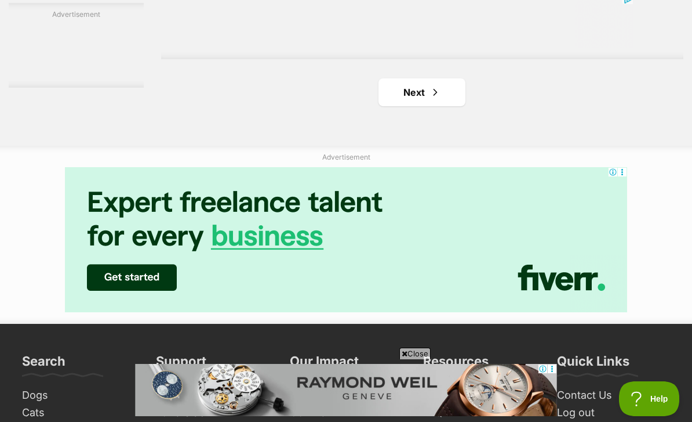
click at [412, 106] on link "Next" at bounding box center [422, 92] width 87 height 28
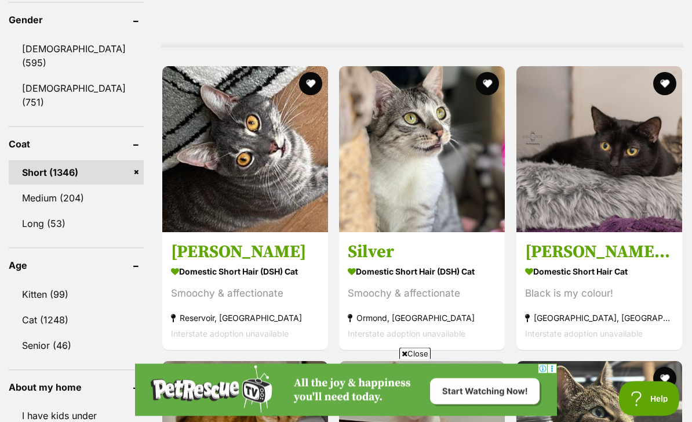
scroll to position [1016, 0]
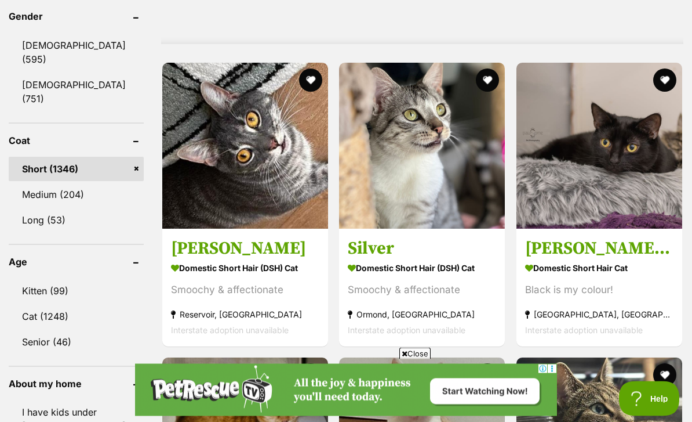
click at [27, 279] on link "Kitten (99)" at bounding box center [76, 291] width 135 height 24
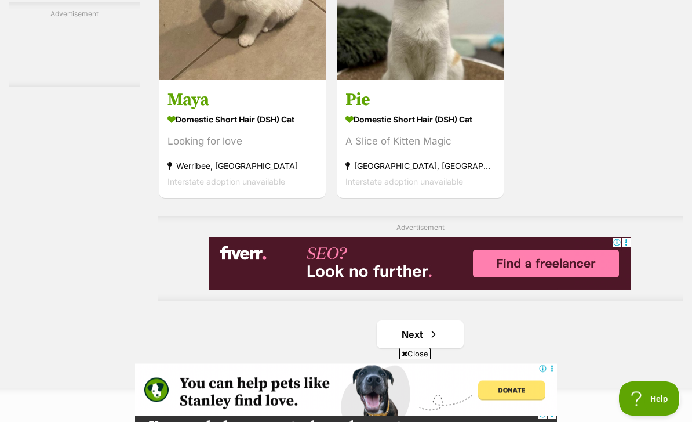
scroll to position [2545, 0]
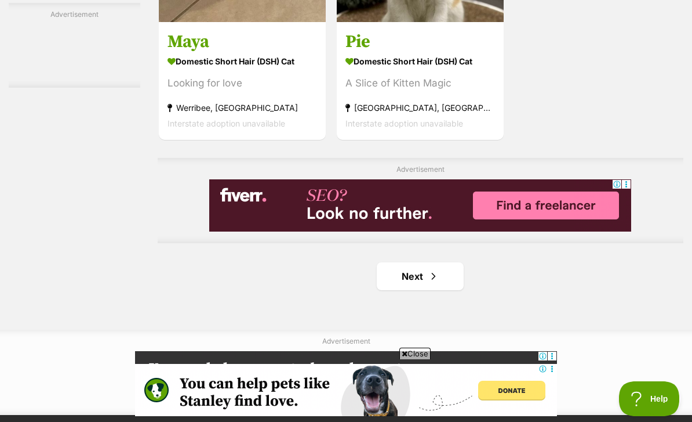
click at [413, 290] on link "Next" at bounding box center [420, 276] width 87 height 28
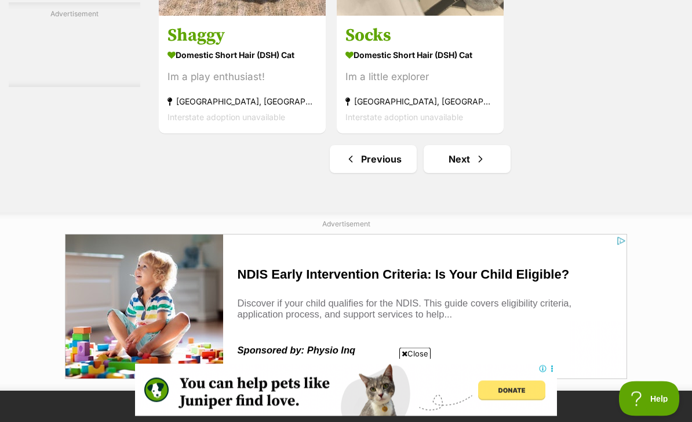
scroll to position [2662, 0]
click at [473, 173] on link "Next" at bounding box center [467, 159] width 87 height 28
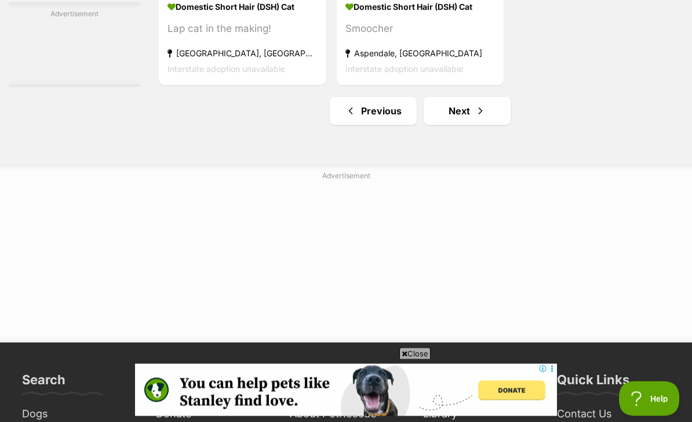
scroll to position [2818, 0]
click at [453, 125] on link "Next" at bounding box center [467, 111] width 87 height 28
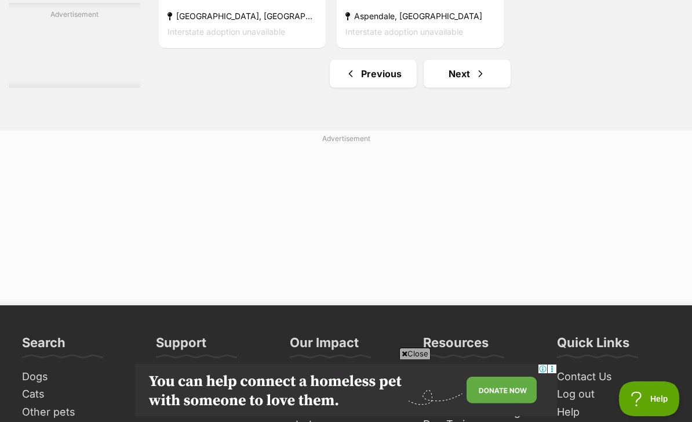
scroll to position [0, 0]
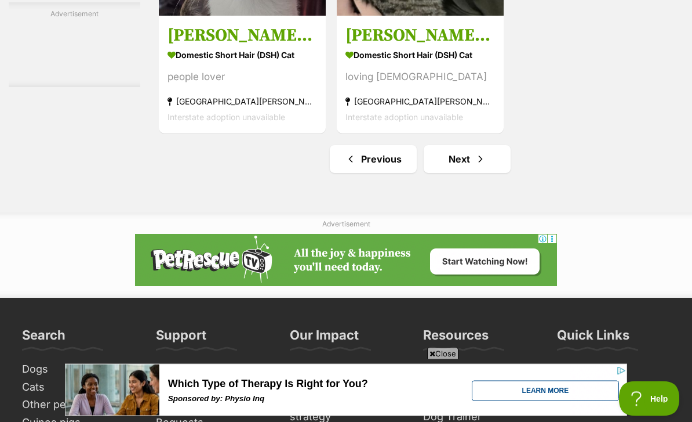
scroll to position [2662, 0]
click at [459, 173] on link "Next" at bounding box center [467, 159] width 87 height 28
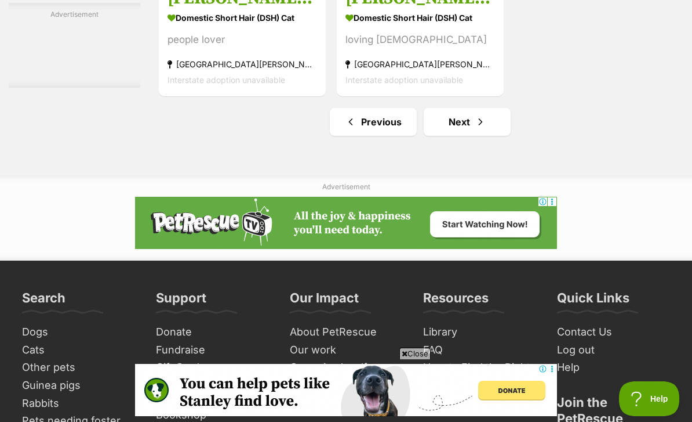
scroll to position [0, 0]
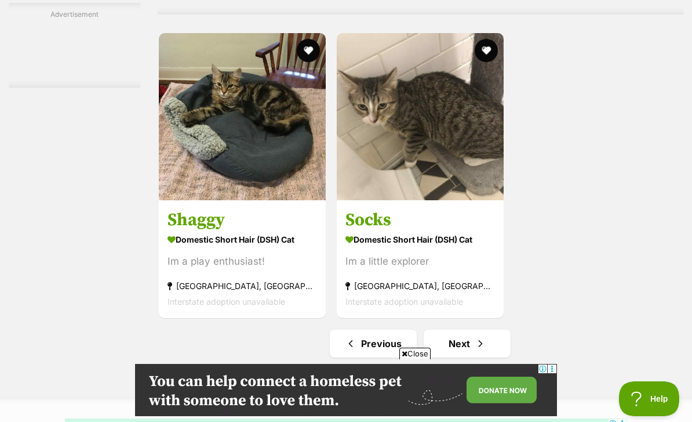
scroll to position [2476, 0]
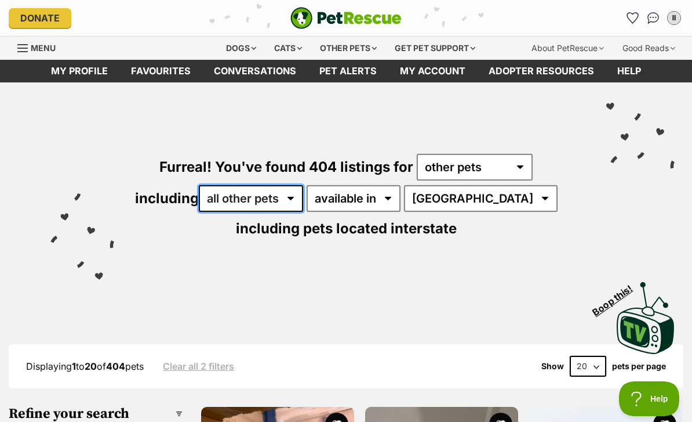
click at [250, 209] on select "all other pets Birds Chickens Cows Ducks Ferrets Fowls Goats Guinea Pigs Horses…" at bounding box center [251, 198] width 104 height 27
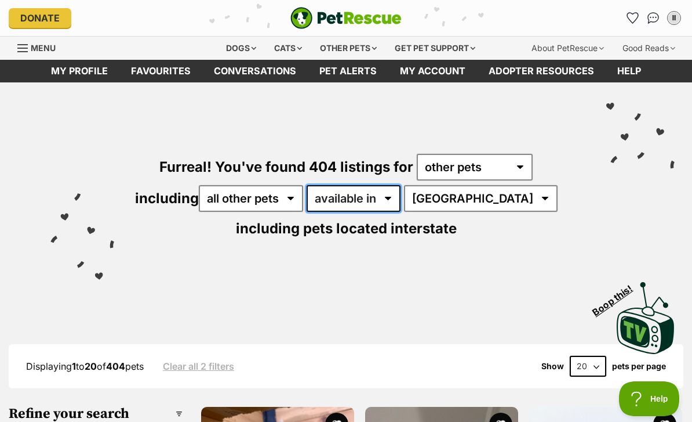
click at [387, 204] on select "available in located in" at bounding box center [354, 198] width 94 height 27
select select "disabled"
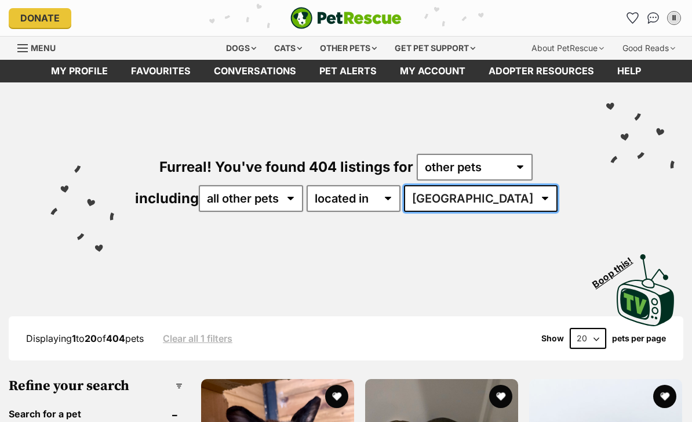
click at [460, 201] on select "Australia ACT NSW QLD SA TAS VIC WA" at bounding box center [481, 198] width 154 height 27
select select "VIC"
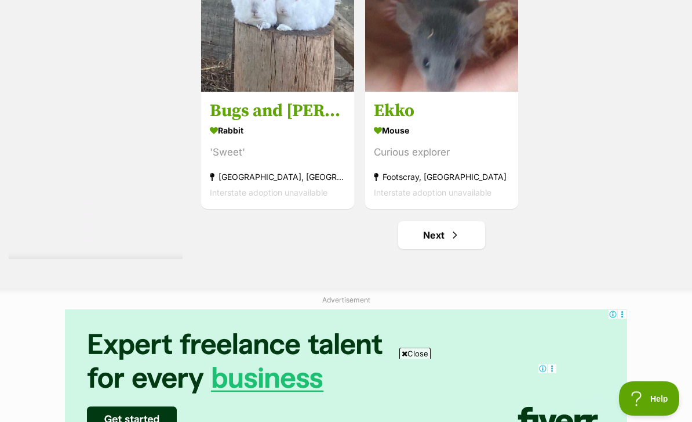
scroll to position [2476, 0]
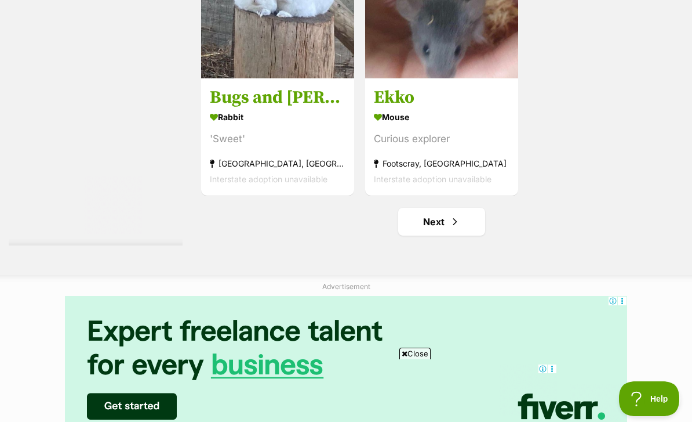
click at [440, 220] on link "Next" at bounding box center [441, 222] width 87 height 28
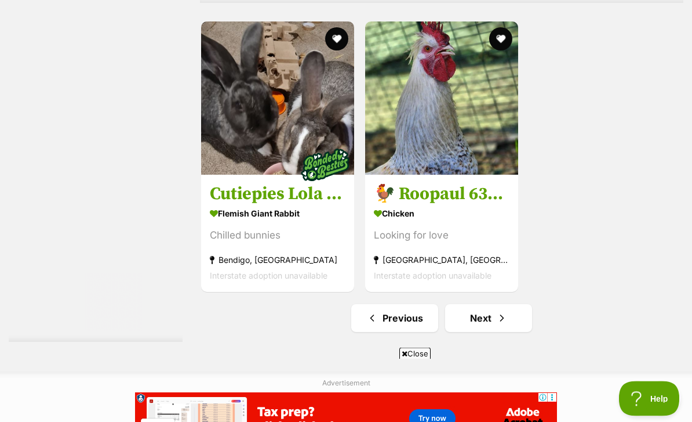
scroll to position [2379, 0]
click at [478, 324] on link "Next" at bounding box center [488, 318] width 87 height 28
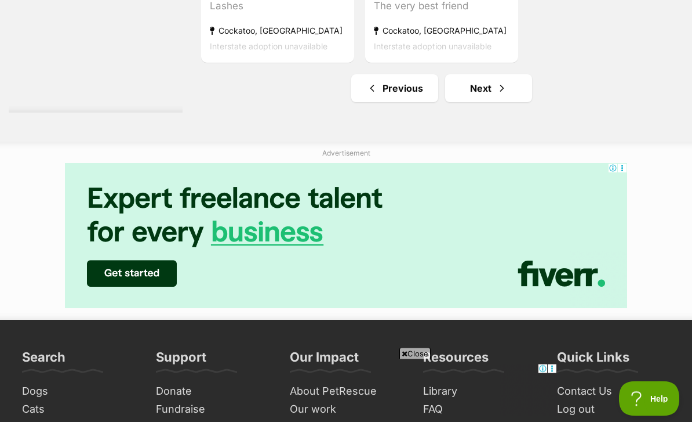
scroll to position [2716, 0]
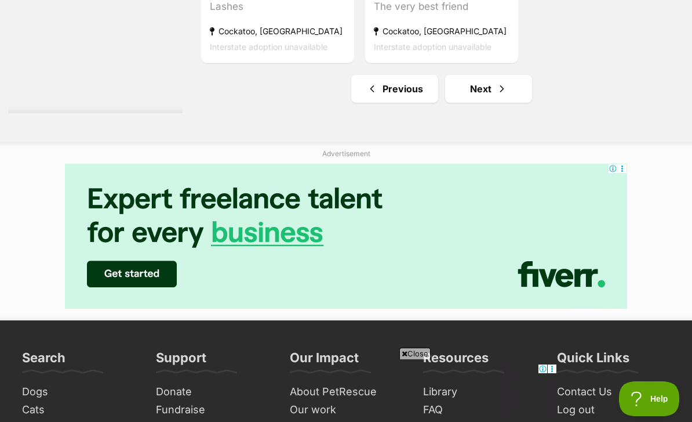
click at [471, 103] on link "Next" at bounding box center [488, 89] width 87 height 28
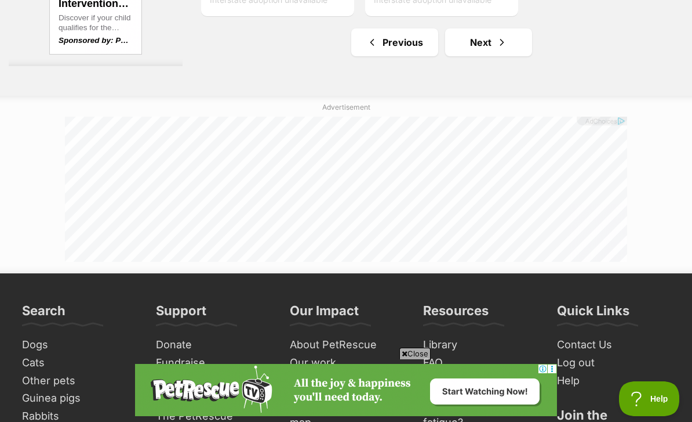
click at [477, 45] on link "Next" at bounding box center [488, 42] width 87 height 28
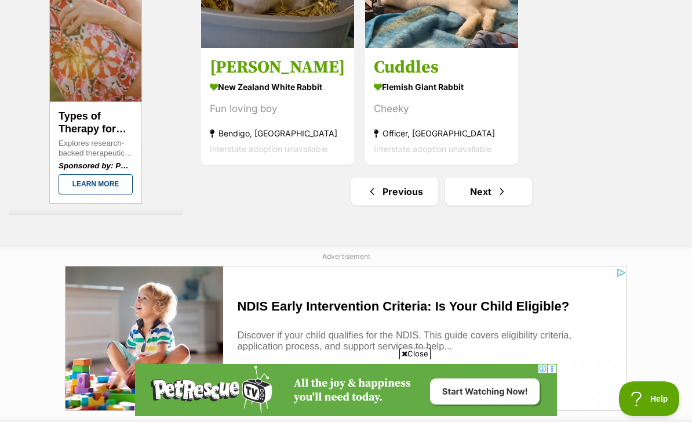
scroll to position [2530, 0]
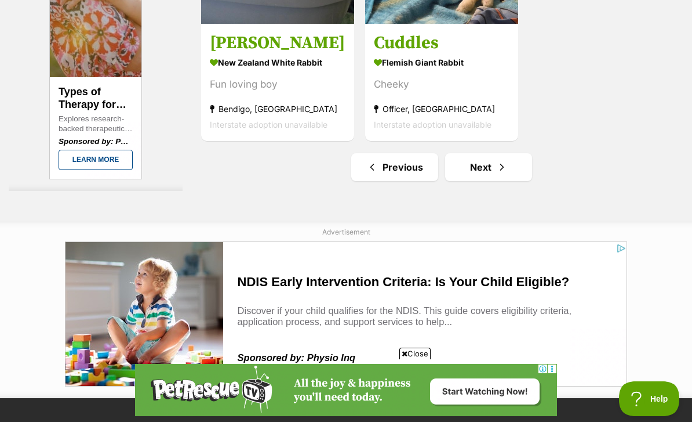
click at [487, 170] on link "Next" at bounding box center [488, 167] width 87 height 28
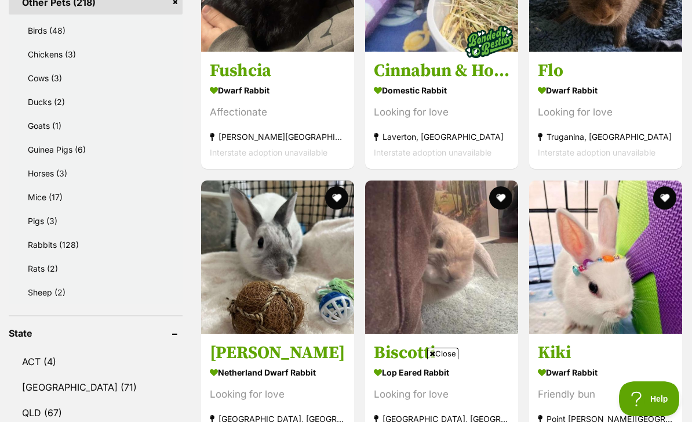
scroll to position [589, 0]
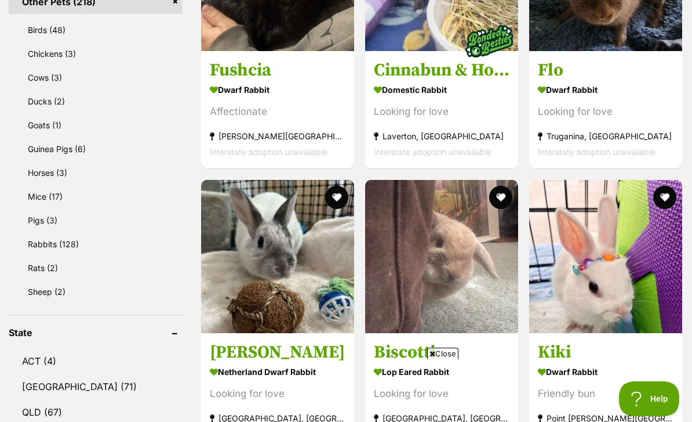
click at [38, 285] on link "Sheep (2)" at bounding box center [98, 291] width 168 height 23
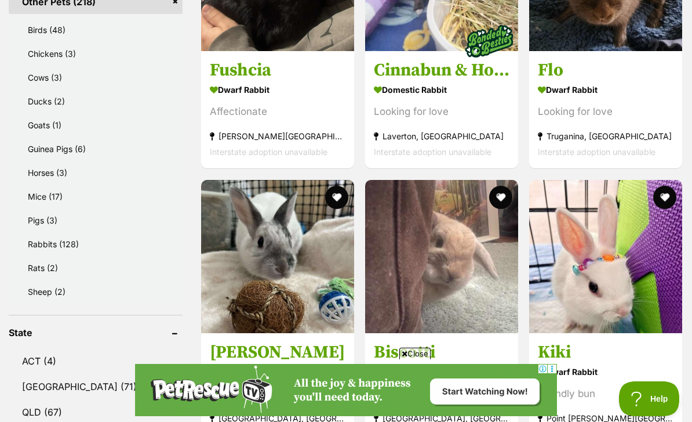
scroll to position [0, 0]
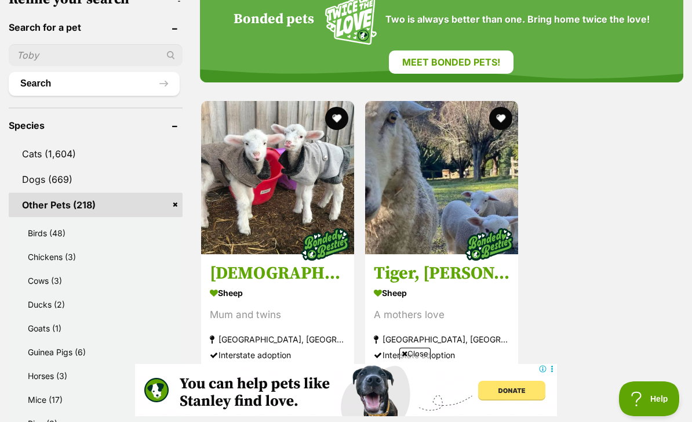
click at [256, 184] on img at bounding box center [277, 177] width 153 height 153
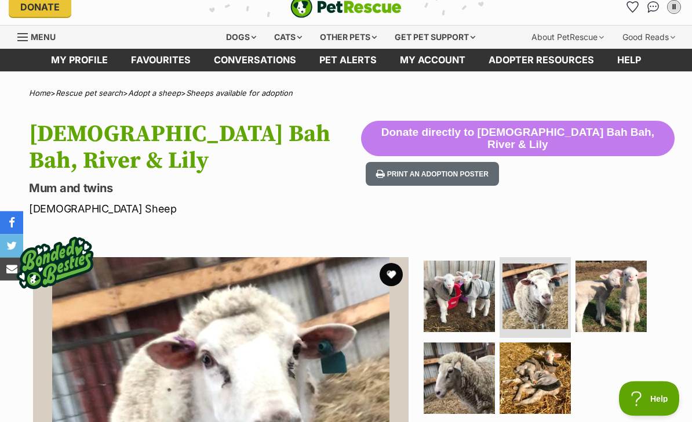
click at [459, 284] on img at bounding box center [459, 296] width 71 height 71
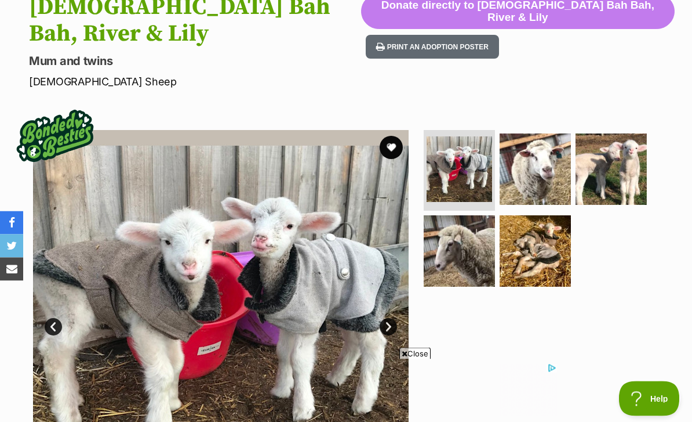
scroll to position [138, 0]
click at [448, 243] on img at bounding box center [459, 250] width 71 height 71
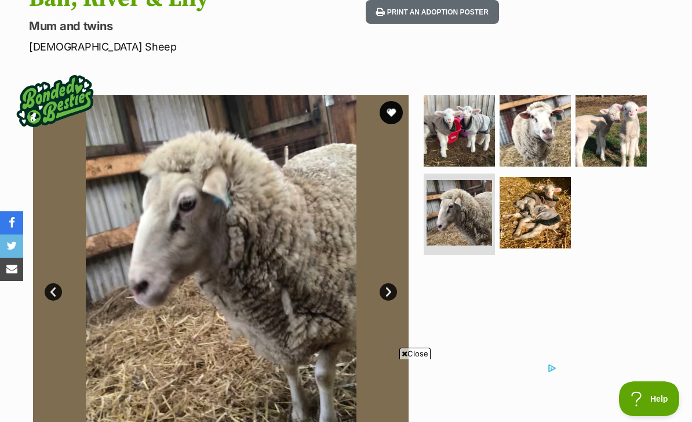
scroll to position [175, 0]
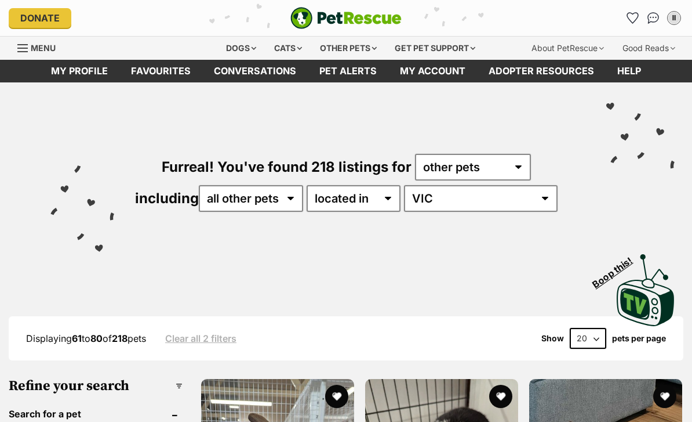
scroll to position [2421, 0]
